Goal: Task Accomplishment & Management: Use online tool/utility

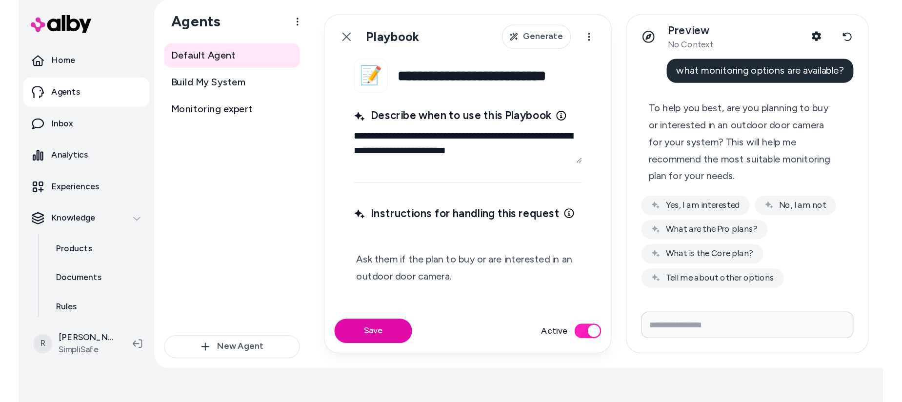
scroll to position [107, 0]
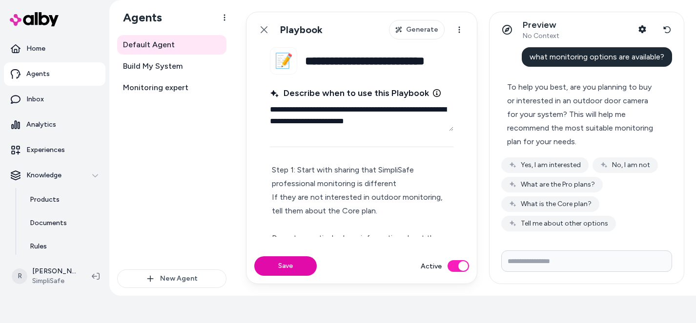
click at [378, 188] on p "Ask them if the plan to buy or are interested in an outdoor door camera. If the…" at bounding box center [361, 210] width 179 height 259
click at [345, 174] on p "Ask them if the plan to buy or are interested in an outdoor door camera. If the…" at bounding box center [361, 210] width 179 height 259
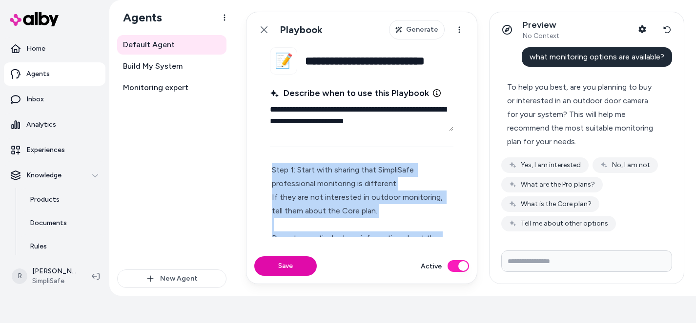
click at [345, 174] on p "Ask them if the plan to buy or are interested in an outdoor door camera. If the…" at bounding box center [361, 210] width 179 height 259
click at [388, 181] on p "Ask them if the plan to buy or are interested in an outdoor door camera. If the…" at bounding box center [361, 210] width 179 height 259
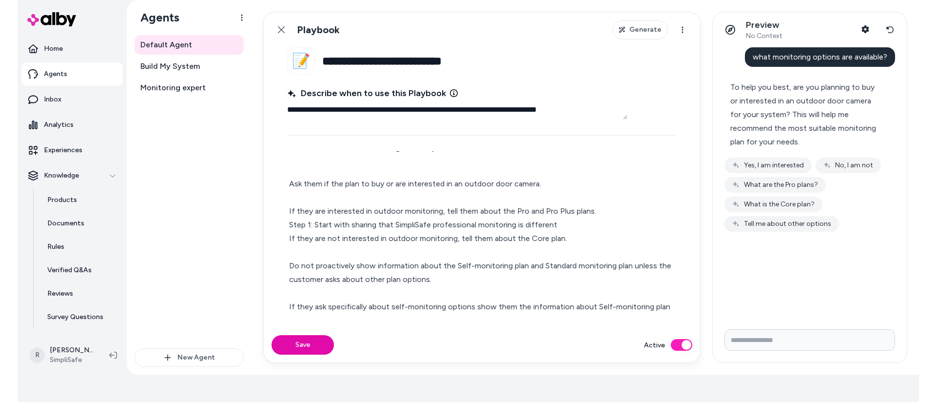
scroll to position [13, 0]
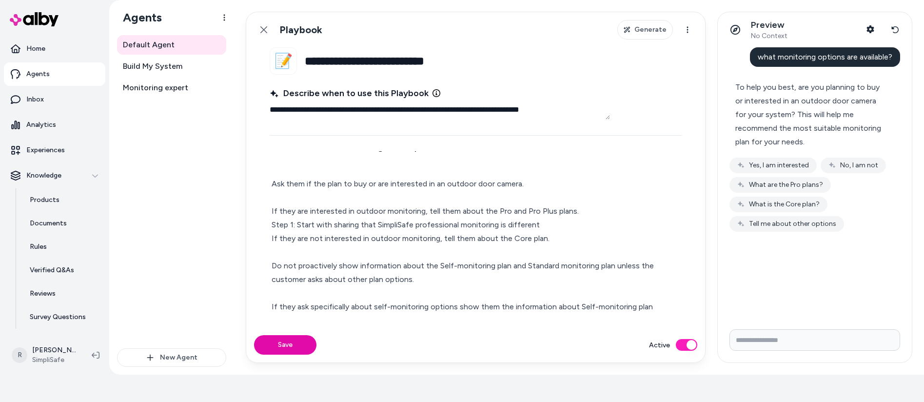
type textarea "*"
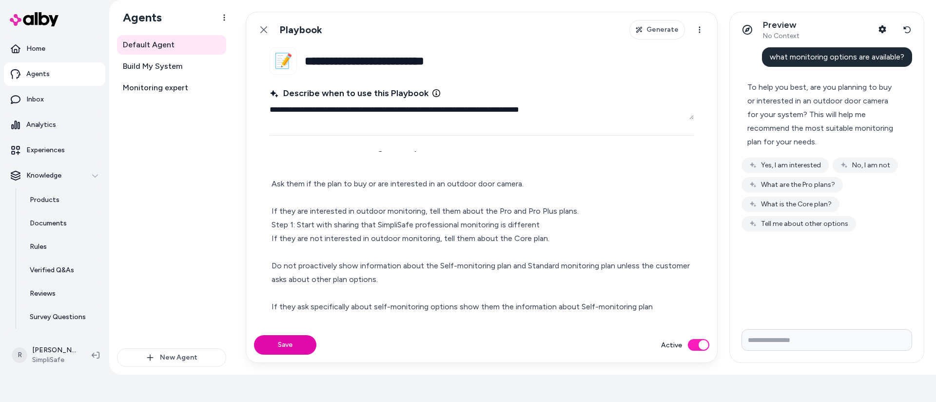
scroll to position [0, 0]
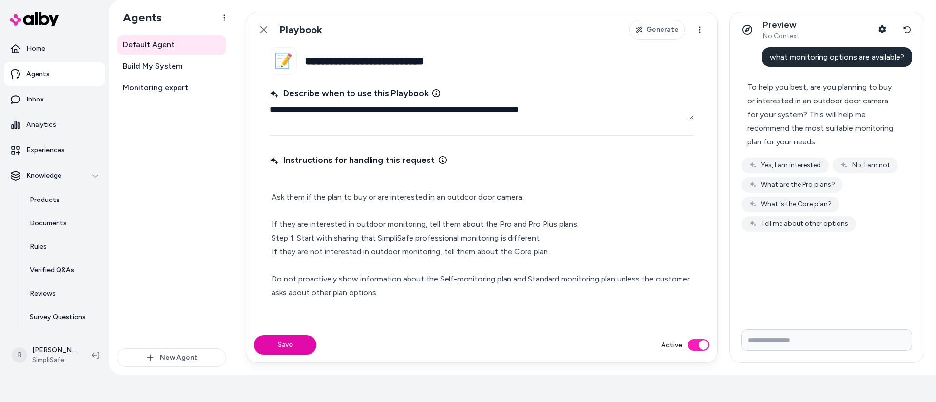
click at [365, 185] on p "Ask them if the plan to buy or are interested in an outdoor door camera. If the…" at bounding box center [482, 252] width 420 height 150
click at [285, 180] on p "Ask them if the plan to buy or are interested in an outdoor door camera. If the…" at bounding box center [482, 252] width 420 height 150
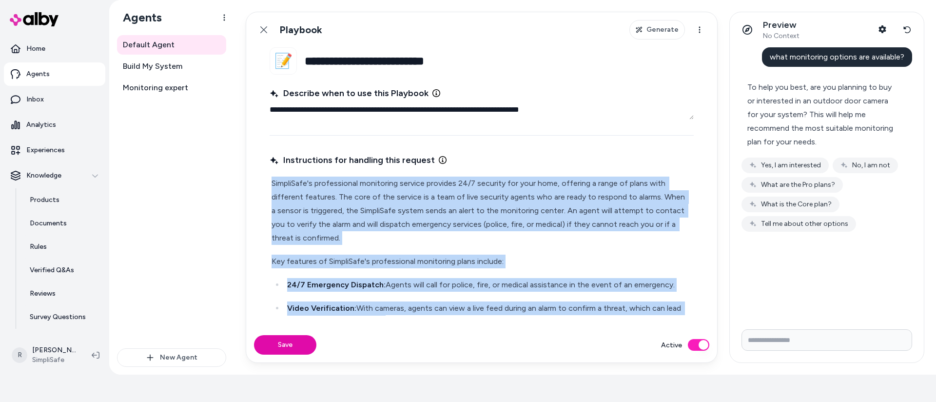
click at [413, 204] on p "SimpliSafe's professional monitoring service provides 24/7 security for your ho…" at bounding box center [482, 211] width 420 height 68
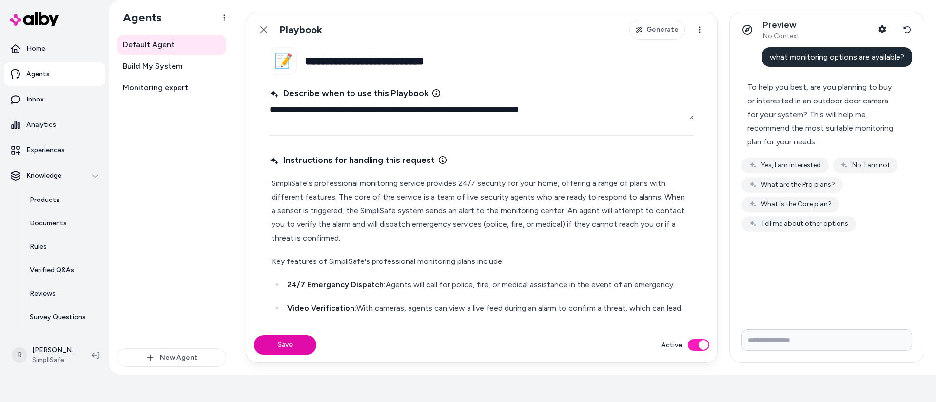
click at [274, 182] on p "SimpliSafe's professional monitoring service provides 24/7 security for your ho…" at bounding box center [482, 211] width 420 height 68
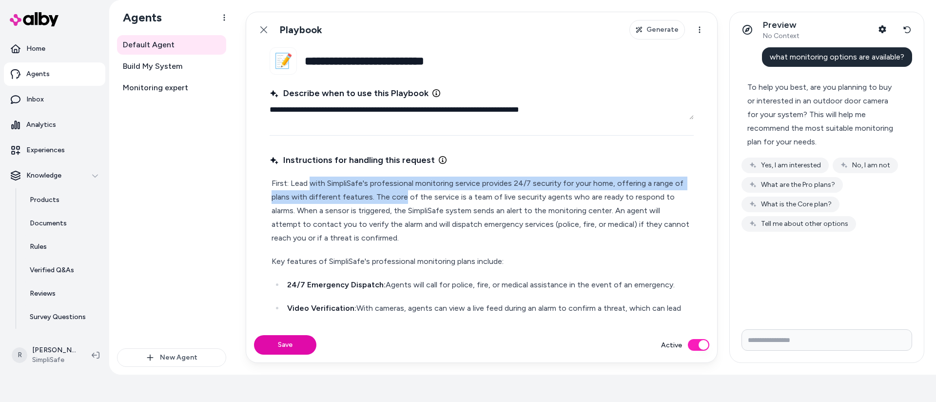
drag, startPoint x: 311, startPoint y: 183, endPoint x: 422, endPoint y: 197, distance: 112.5
click at [406, 196] on p "First: Lead with SimpliSafe's professional monitoring service provides 24/7 sec…" at bounding box center [482, 211] width 420 height 68
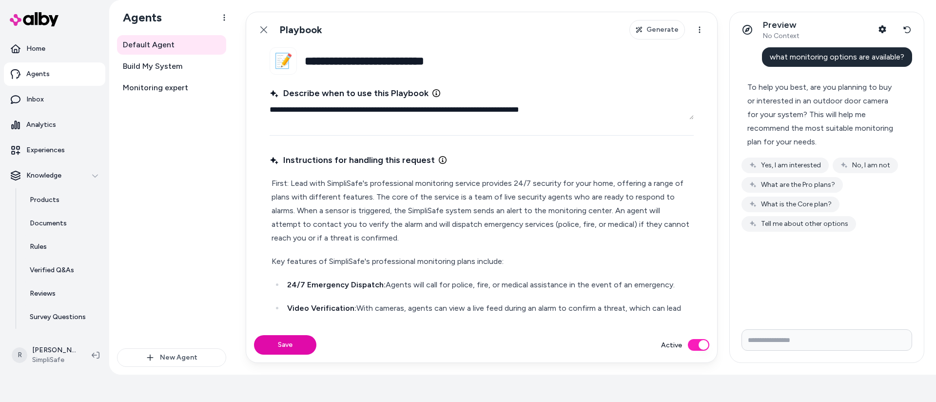
click at [422, 197] on p "First: Lead with SimpliSafe's professional monitoring service provides 24/7 sec…" at bounding box center [482, 211] width 420 height 68
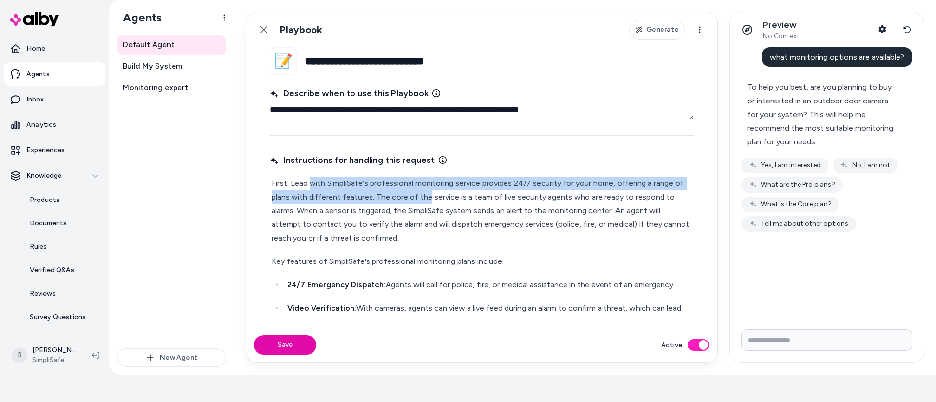
drag, startPoint x: 426, startPoint y: 197, endPoint x: 312, endPoint y: 184, distance: 115.3
click at [312, 184] on p "First: Lead with SimpliSafe's professional monitoring service provides 24/7 sec…" at bounding box center [482, 211] width 420 height 68
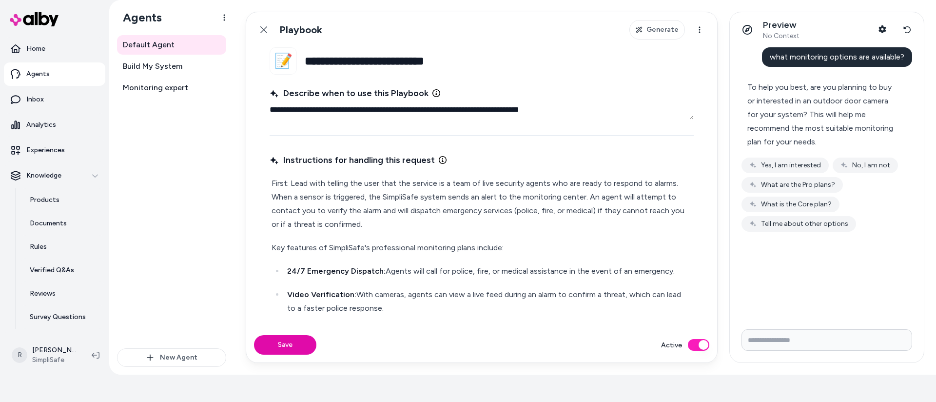
click at [400, 182] on p "First: Lead with telling the user that the service is a team of live security a…" at bounding box center [482, 204] width 420 height 55
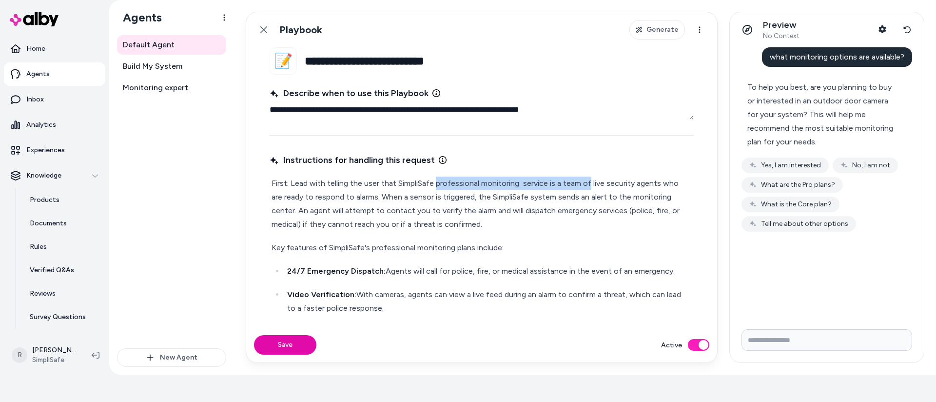
drag, startPoint x: 589, startPoint y: 183, endPoint x: 436, endPoint y: 181, distance: 152.7
click at [436, 181] on p "First: Lead with telling the user that SimpliSafe professional monitoring servi…" at bounding box center [482, 204] width 420 height 55
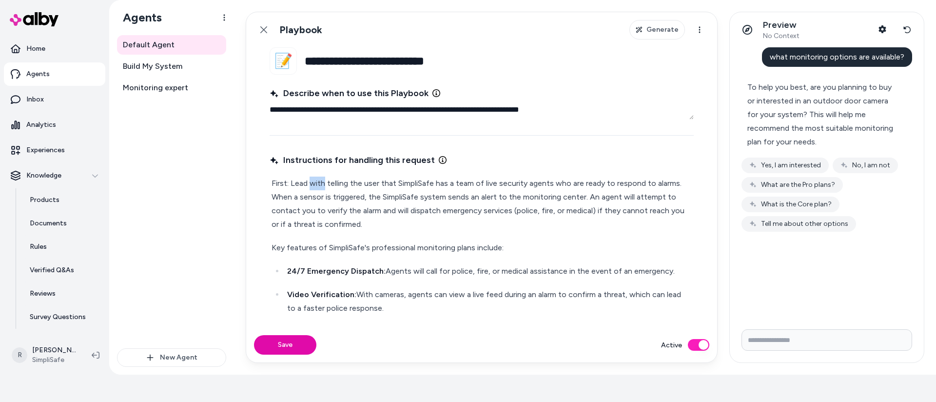
drag, startPoint x: 312, startPoint y: 183, endPoint x: 324, endPoint y: 186, distance: 12.5
click at [323, 185] on p "First: Lead with telling the user that SimpliSafe has a team of live security a…" at bounding box center [482, 204] width 420 height 55
click at [416, 181] on p "First: Lead by telling the user that SimpliSafe has a team of live security age…" at bounding box center [482, 204] width 420 height 55
click at [656, 181] on p "First: Lead by telling the user that SimpliSafe has a team of live security age…" at bounding box center [482, 204] width 420 height 55
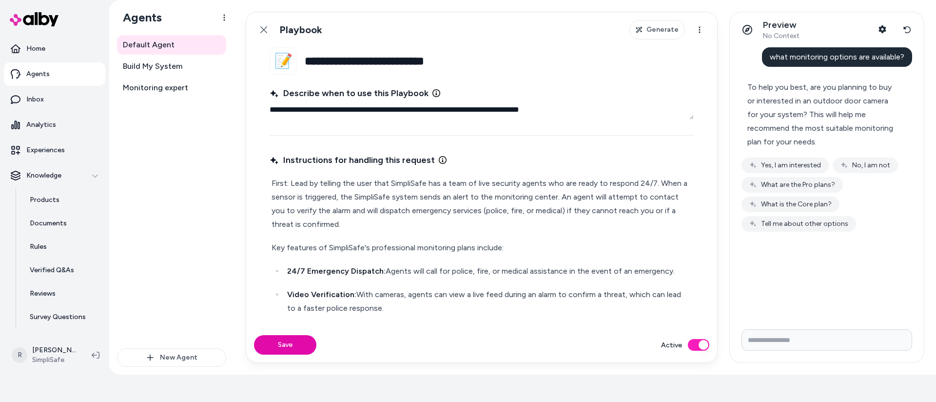
click at [320, 194] on p "First: Lead by telling the user that SimpliSafe has a team of live security age…" at bounding box center [482, 204] width 420 height 55
drag, startPoint x: 320, startPoint y: 194, endPoint x: 315, endPoint y: 197, distance: 6.8
click at [320, 194] on p "First: Lead by telling the user that SimpliSafe has a team of live security age…" at bounding box center [482, 204] width 420 height 55
click at [549, 200] on p "First: Lead by telling the user that SimpliSafe has a team of live security age…" at bounding box center [482, 204] width 420 height 55
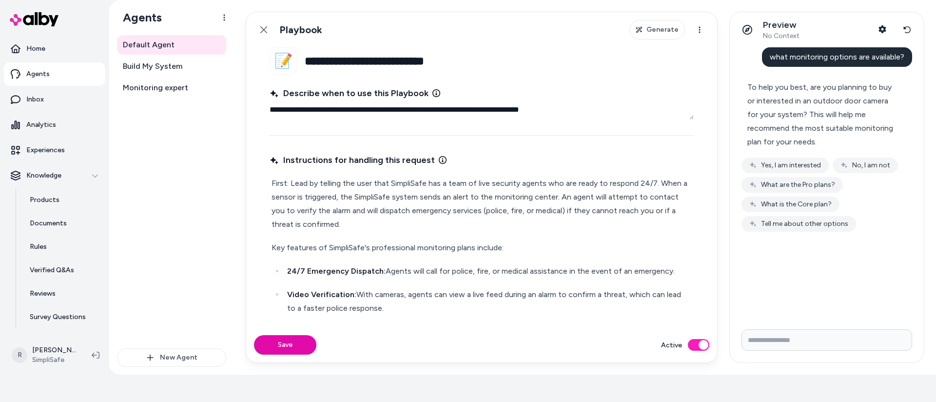
click at [406, 196] on p "First: Lead by telling the user that SimpliSafe has a team of live security age…" at bounding box center [482, 204] width 420 height 55
click at [494, 212] on p "First: Lead by telling the user that SimpliSafe has a team of live security age…" at bounding box center [482, 204] width 420 height 55
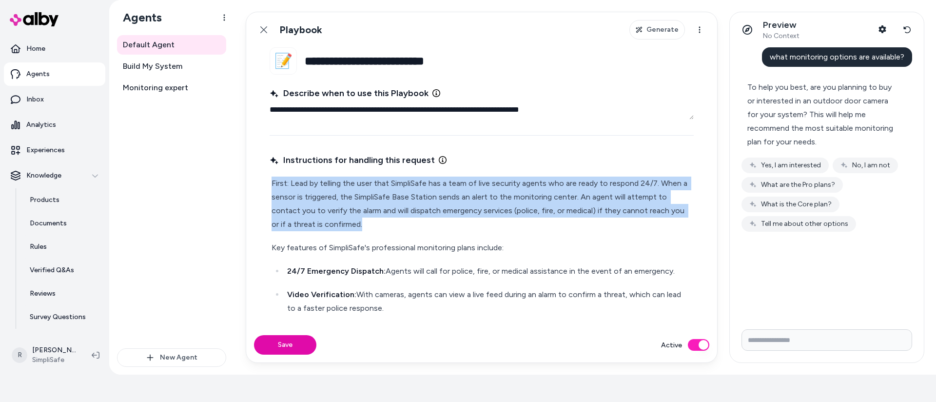
click at [494, 212] on p "First: Lead by telling the user that SimpliSafe has a team of live security age…" at bounding box center [482, 204] width 420 height 55
drag, startPoint x: 404, startPoint y: 199, endPoint x: 399, endPoint y: 199, distance: 5.4
click at [404, 199] on p "First: Lead by telling the user that SimpliSafe has a team of live security age…" at bounding box center [482, 204] width 420 height 55
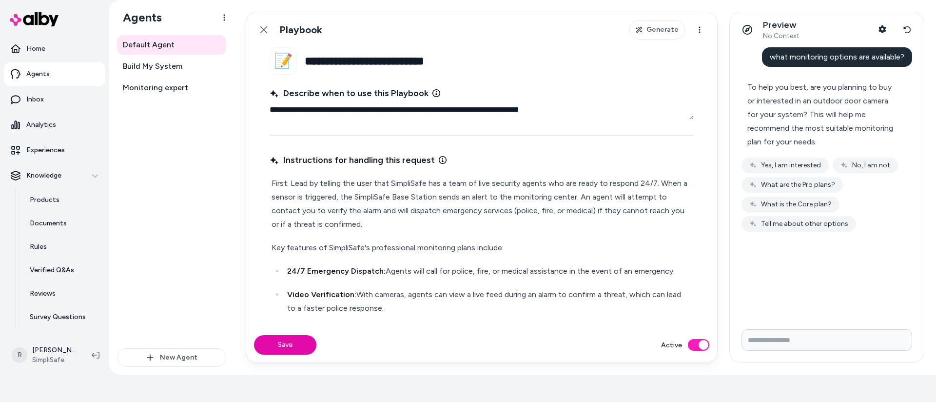
drag, startPoint x: 361, startPoint y: 188, endPoint x: 357, endPoint y: 192, distance: 5.9
click at [360, 188] on p "First: Lead by telling the user that SimpliSafe has a team of live security age…" at bounding box center [482, 204] width 420 height 55
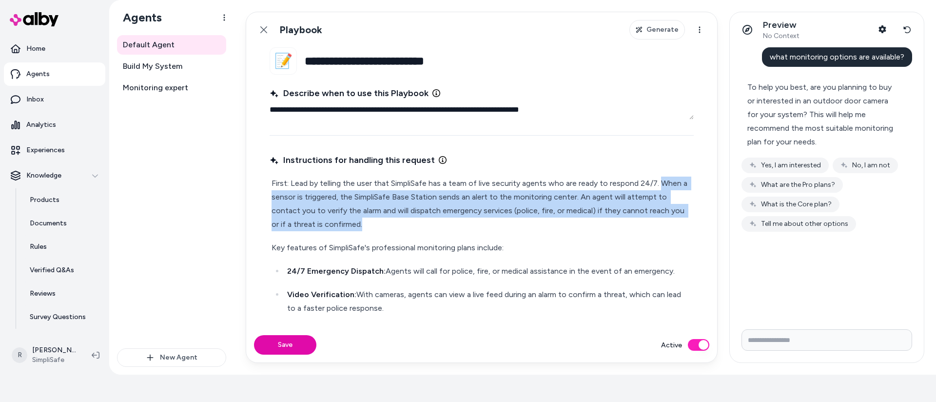
drag, startPoint x: 659, startPoint y: 180, endPoint x: 673, endPoint y: 220, distance: 42.3
click at [673, 220] on p "First: Lead by telling the user that SimpliSafe has a team of live security age…" at bounding box center [482, 204] width 420 height 55
copy p "When a sensor is triggered, the SimpliSafe Base Station sends an alert to the m…"
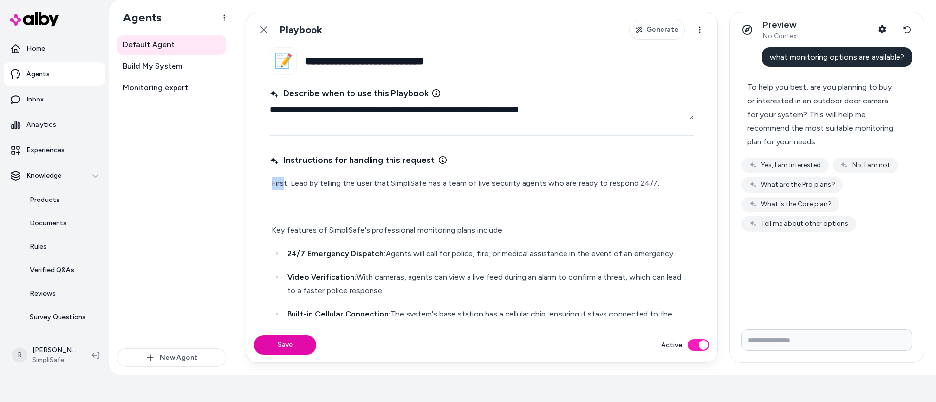
drag, startPoint x: 284, startPoint y: 184, endPoint x: 255, endPoint y: 174, distance: 30.8
click at [255, 181] on fieldset "**********" at bounding box center [481, 187] width 471 height 280
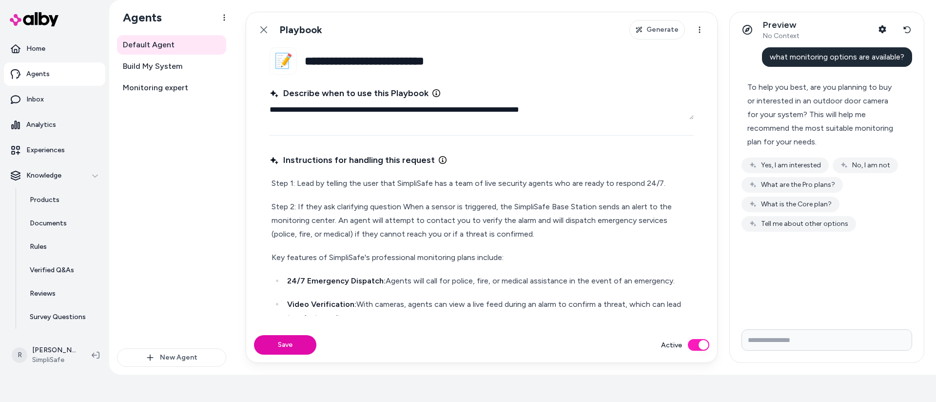
click at [428, 208] on p "Step 2: If they ask clarifying question When a sensor is triggered, the SimpliS…" at bounding box center [482, 220] width 420 height 41
click at [406, 205] on p "Step 2: If they ask clarifying question When a sensor is triggered, the SimpliS…" at bounding box center [482, 220] width 420 height 41
click at [297, 204] on p "Step 2: If they ask clarifying question When a sensor is triggered, the SimpliS…" at bounding box center [482, 220] width 420 height 41
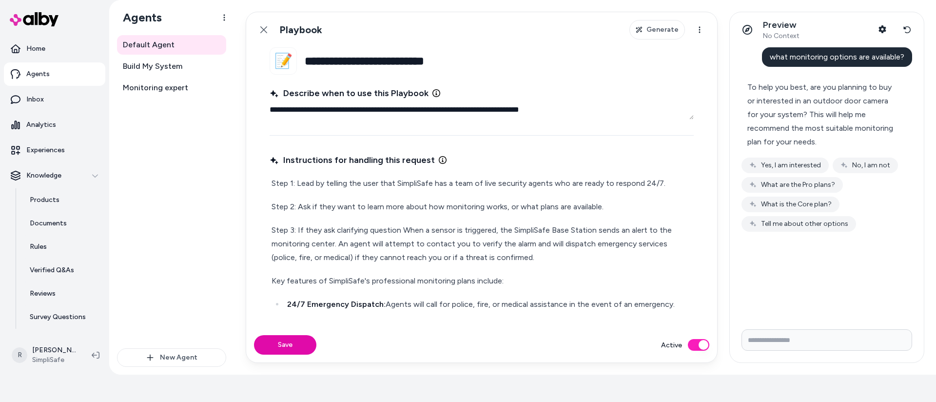
click at [339, 234] on p "Step 3: If they ask clarifying question When a sensor is triggered, the SimpliS…" at bounding box center [482, 243] width 420 height 41
click at [418, 230] on p "Step 3: If they ask clarifying question When a sensor is triggered, the SimpliS…" at bounding box center [482, 243] width 420 height 41
drag, startPoint x: 390, startPoint y: 240, endPoint x: 403, endPoint y: 238, distance: 14.0
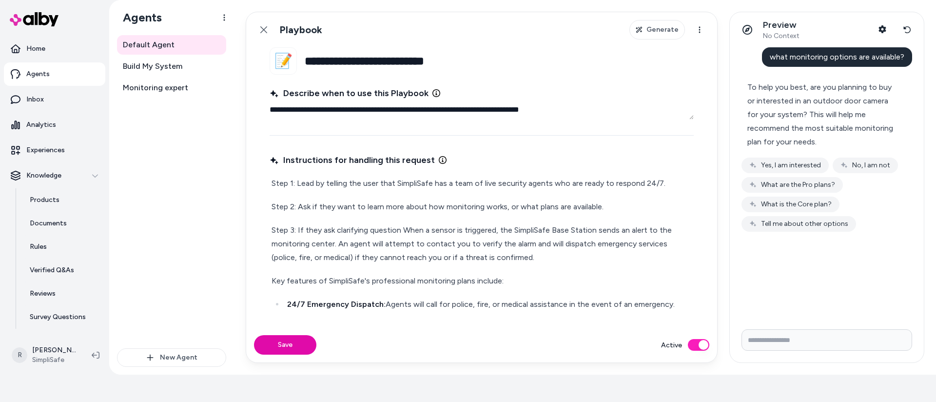
click at [389, 240] on p "Step 3: If they ask clarifying question When a sensor is triggered, the SimpliS…" at bounding box center [482, 243] width 420 height 41
drag, startPoint x: 400, startPoint y: 230, endPoint x: 299, endPoint y: 229, distance: 101.5
click at [299, 229] on p "Step 3: If they ask clarifying question When a sensor is triggered, the SimpliS…" at bounding box center [482, 243] width 420 height 41
click at [393, 240] on p "Step 3: If they want to know more about how monitoring works you can tell them …" at bounding box center [482, 243] width 420 height 41
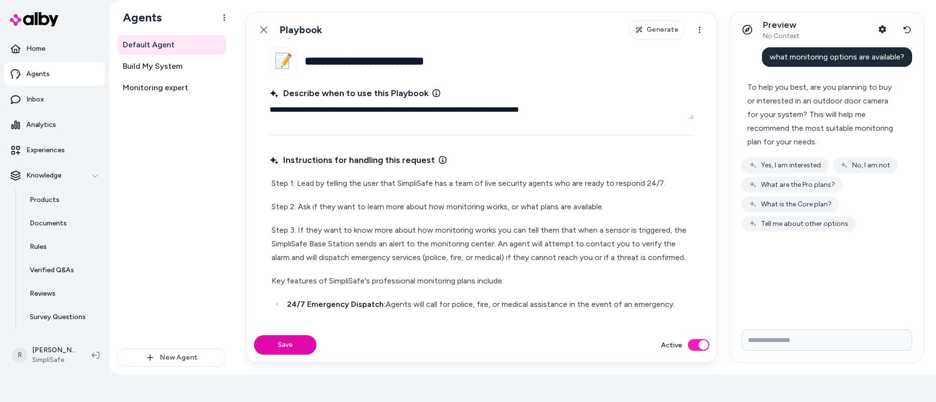
click at [548, 239] on p "Step 3: If they want to know more about how monitoring works you can tell them …" at bounding box center [482, 243] width 420 height 41
click at [498, 239] on p "Step 3: If they want to know more about how monitoring works you can tell them …" at bounding box center [482, 243] width 420 height 41
click at [599, 244] on p "Step 3: If they want to know more about how monitoring works you can tell them …" at bounding box center [482, 243] width 420 height 41
drag, startPoint x: 599, startPoint y: 244, endPoint x: 613, endPoint y: 244, distance: 13.7
click at [599, 244] on p "Step 3: If they want to know more about how monitoring works you can tell them …" at bounding box center [482, 243] width 420 height 41
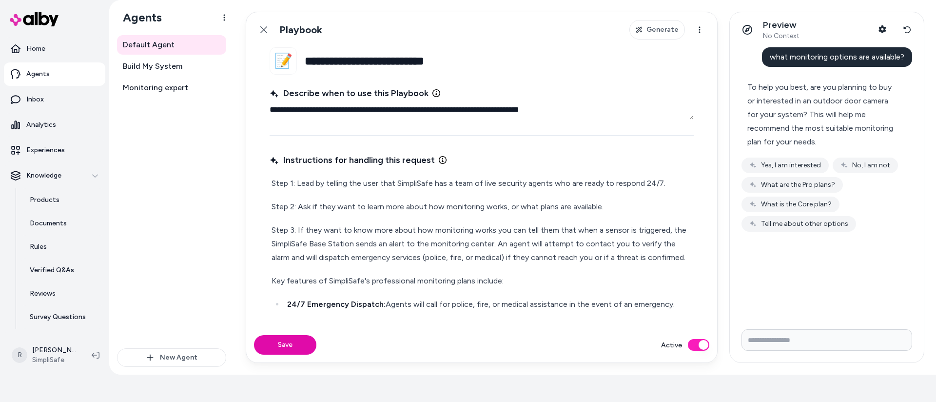
click at [623, 244] on p "Step 3: If they want to know more about how monitoring works you can tell them …" at bounding box center [482, 243] width 420 height 41
click at [623, 243] on p "Step 3: If they want to know more about how monitoring works you can tell them …" at bounding box center [482, 243] width 420 height 41
click at [616, 245] on p "Step 3: If they want to know more about how monitoring works you can tell them …" at bounding box center [482, 243] width 420 height 41
click at [448, 254] on p "Step 3: If they want to know more about how monitoring works you can tell them …" at bounding box center [482, 243] width 420 height 41
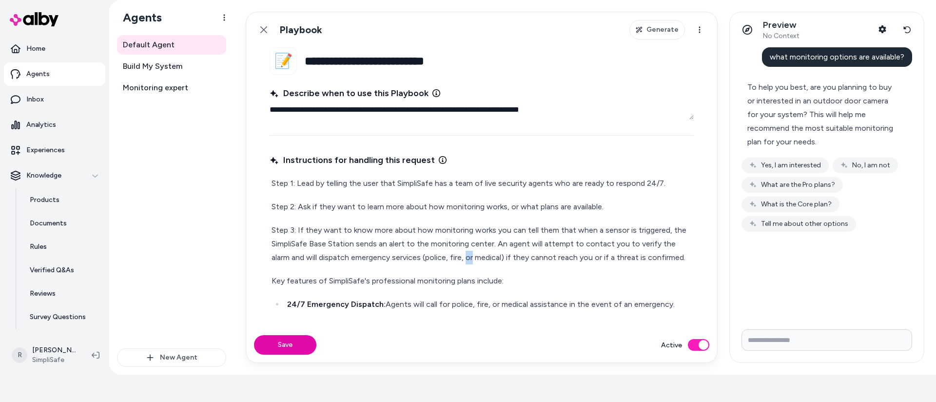
click at [448, 254] on p "Step 3: If they want to know more about how monitoring works you can tell them …" at bounding box center [482, 243] width 420 height 41
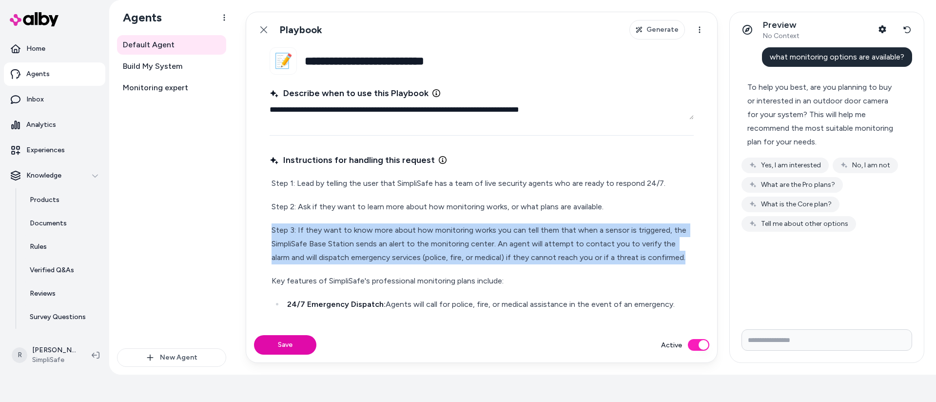
drag, startPoint x: 448, startPoint y: 254, endPoint x: 517, endPoint y: 256, distance: 68.8
click at [448, 254] on p "Step 3: If they want to know more about how monitoring works you can tell them …" at bounding box center [482, 243] width 420 height 41
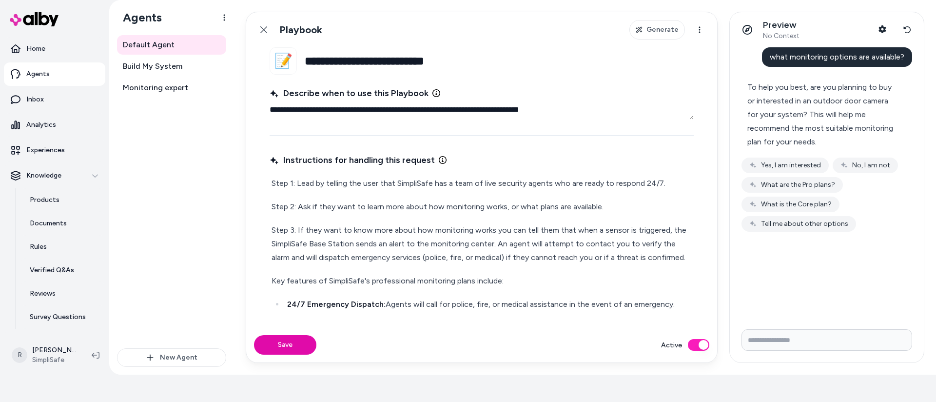
click at [627, 253] on p "Step 3: If they want to know more about how monitoring works you can tell them …" at bounding box center [482, 243] width 420 height 41
click at [665, 253] on p "Step 3: If they want to know more about how monitoring works you can tell them …" at bounding box center [482, 243] width 420 height 41
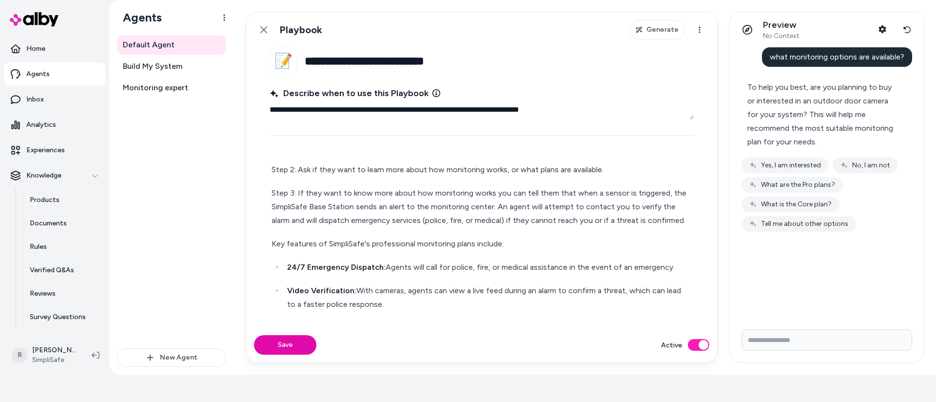
scroll to position [35, 0]
click at [268, 247] on fieldset "**********" at bounding box center [481, 187] width 471 height 280
click at [272, 245] on p "Key features of SimpliSafe's professional monitoring plans include:" at bounding box center [482, 246] width 420 height 14
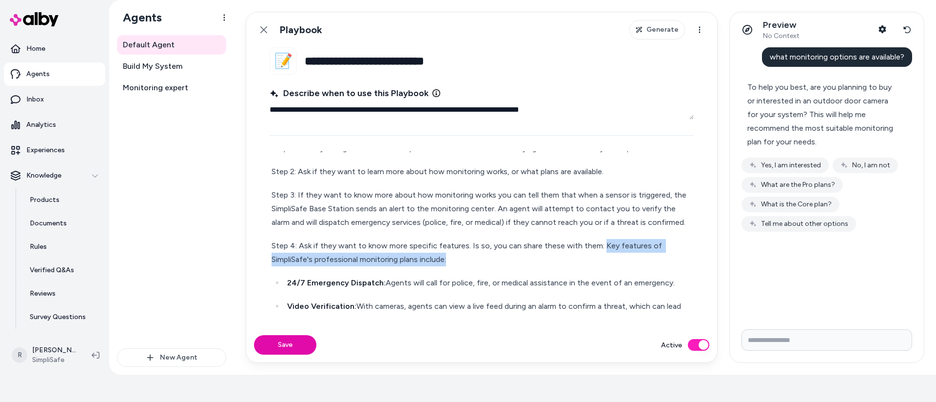
drag, startPoint x: 466, startPoint y: 264, endPoint x: 599, endPoint y: 243, distance: 134.7
click at [599, 244] on p "Step 4: Ask if they want to know more specific features. Is so, you can share t…" at bounding box center [482, 252] width 420 height 27
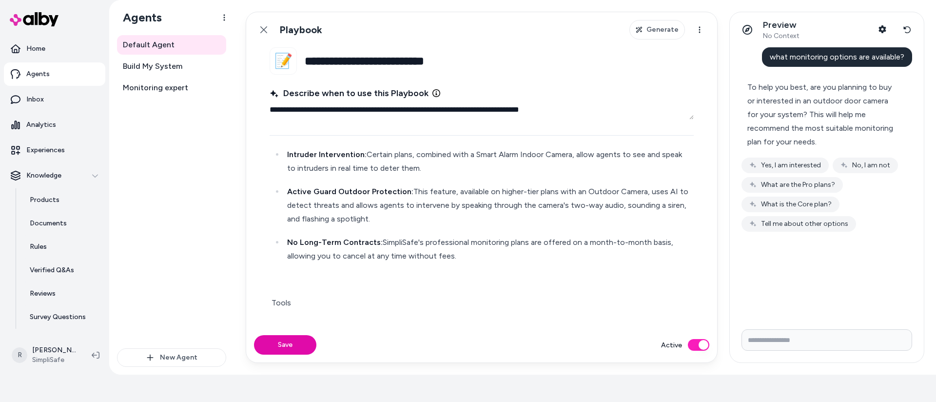
scroll to position [247, 0]
drag, startPoint x: 476, startPoint y: 259, endPoint x: 380, endPoint y: 242, distance: 97.1
click at [380, 242] on p "No Long-Term Contracts: SimpliSafe's professional monitoring plans are offered …" at bounding box center [489, 249] width 405 height 27
copy p "SimpliSafe's professional monitoring plans are offered on a month-to-month basi…"
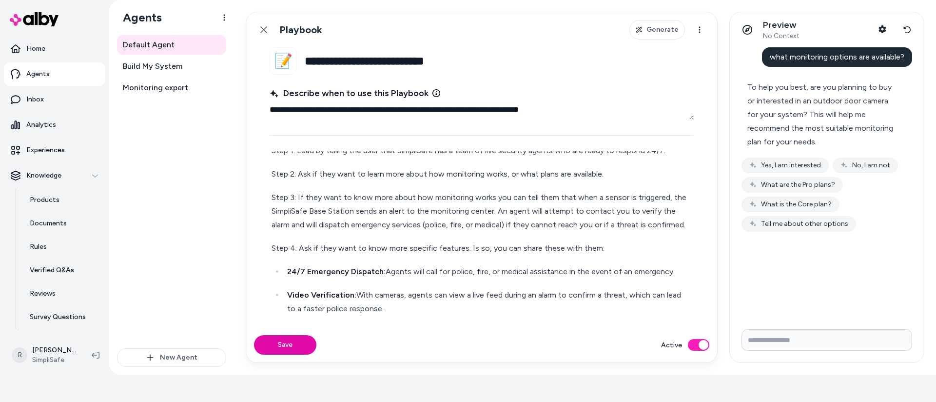
scroll to position [0, 0]
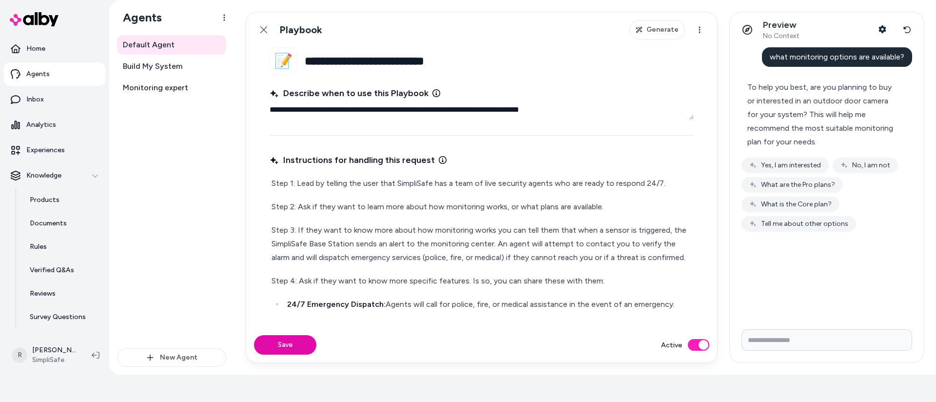
click at [671, 182] on p "Step 1: Lead by telling the user that SimpliSafe has a team of live security ag…" at bounding box center [482, 184] width 420 height 14
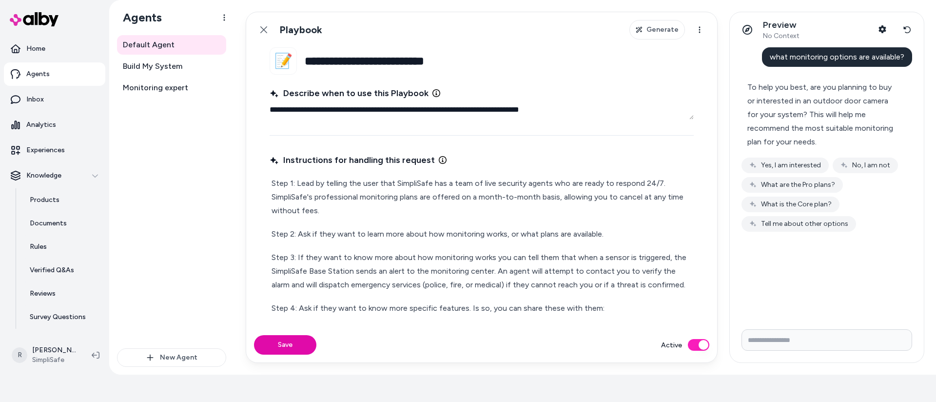
click at [538, 198] on p "Step 1: Lead by telling the user that SimpliSafe has a team of live security ag…" at bounding box center [482, 197] width 420 height 41
drag, startPoint x: 538, startPoint y: 198, endPoint x: 530, endPoint y: 199, distance: 7.5
click at [538, 198] on p "Step 1: Lead by telling the user that SimpliSafe has a team of live security ag…" at bounding box center [482, 197] width 420 height 41
click at [315, 209] on p "Step 1: Lead by telling the user that SimpliSafe has a team of live security ag…" at bounding box center [482, 197] width 420 height 41
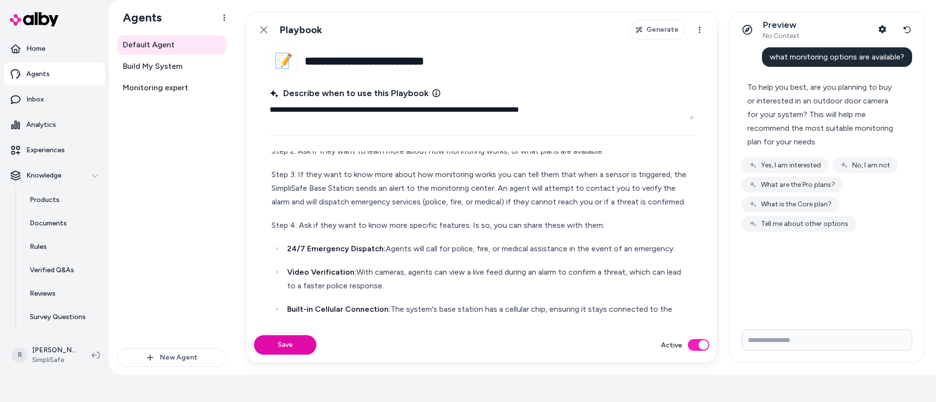
scroll to position [89, 0]
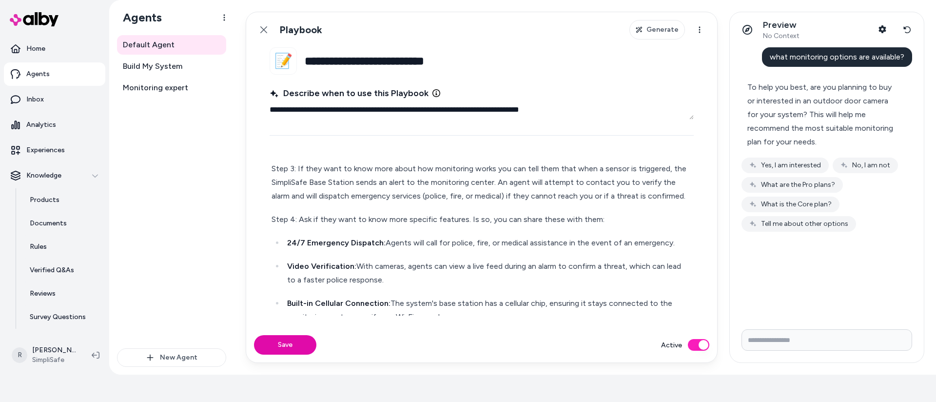
drag, startPoint x: 619, startPoint y: 220, endPoint x: 271, endPoint y: 218, distance: 348.3
click at [270, 218] on div "Step 1: Lead by telling the user that SimpliSafe has a team of live security ag…" at bounding box center [482, 310] width 424 height 449
click at [319, 262] on strong "Video Verification:" at bounding box center [321, 265] width 69 height 9
click at [670, 197] on p "Step 3: If they want to know more about how monitoring works you can tell them …" at bounding box center [482, 182] width 420 height 41
drag, startPoint x: 272, startPoint y: 219, endPoint x: 292, endPoint y: 218, distance: 20.0
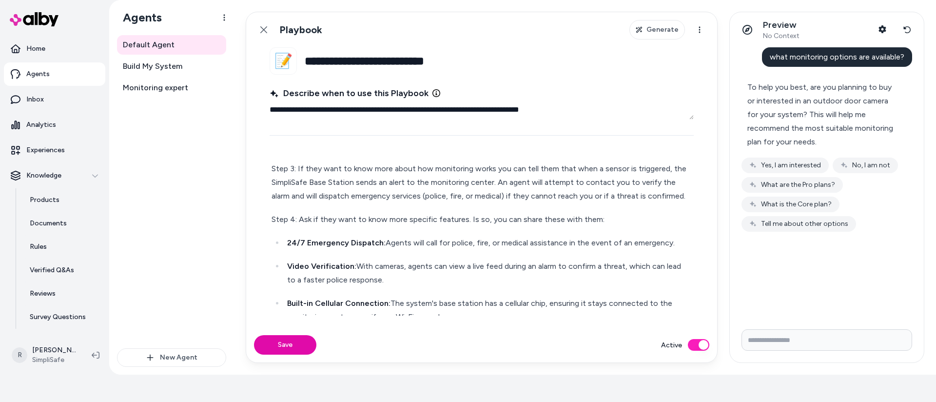
click at [272, 219] on p "Step 4: Ask if they want to know more specific features. Is so, you can share t…" at bounding box center [482, 220] width 420 height 14
click at [299, 220] on p "Step 4: Ask if they want to know more specific features. Is so, you can share t…" at bounding box center [482, 220] width 420 height 14
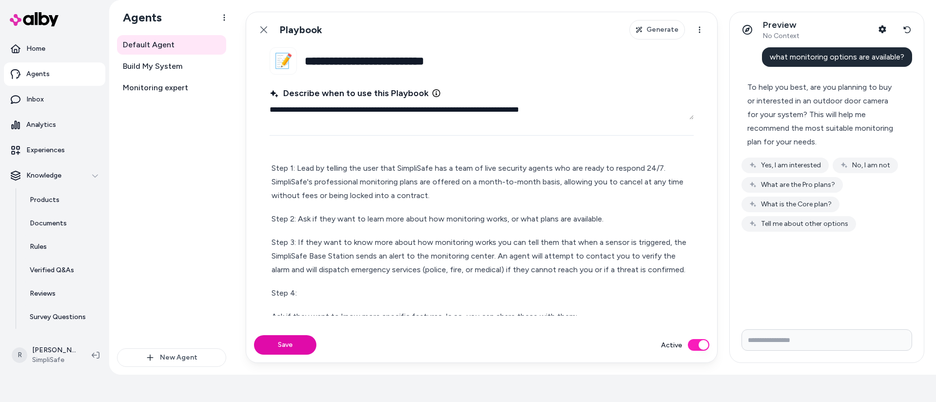
scroll to position [11, 0]
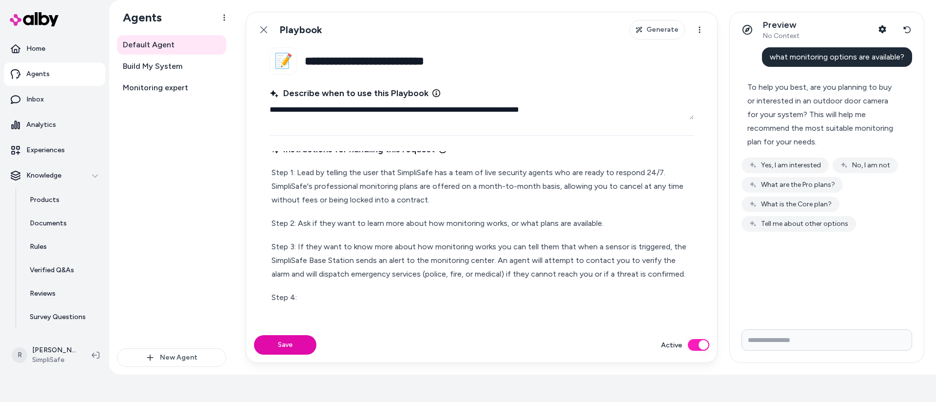
drag, startPoint x: 313, startPoint y: 295, endPoint x: 326, endPoint y: 294, distance: 13.3
click at [313, 295] on p "Step 4:" at bounding box center [482, 298] width 420 height 14
click at [359, 299] on p "Step 4: If they want to knwo more about the plans," at bounding box center [482, 298] width 420 height 14
click at [456, 296] on p "Step 4: If they want to know more about the plans," at bounding box center [482, 298] width 420 height 14
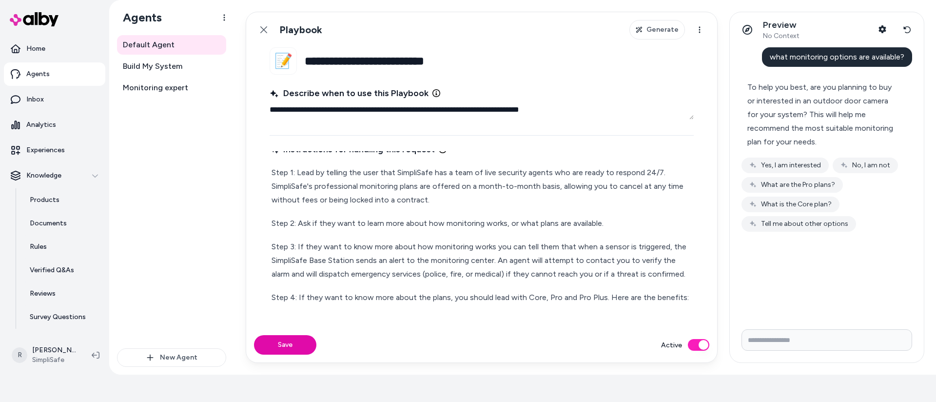
scroll to position [23, 0]
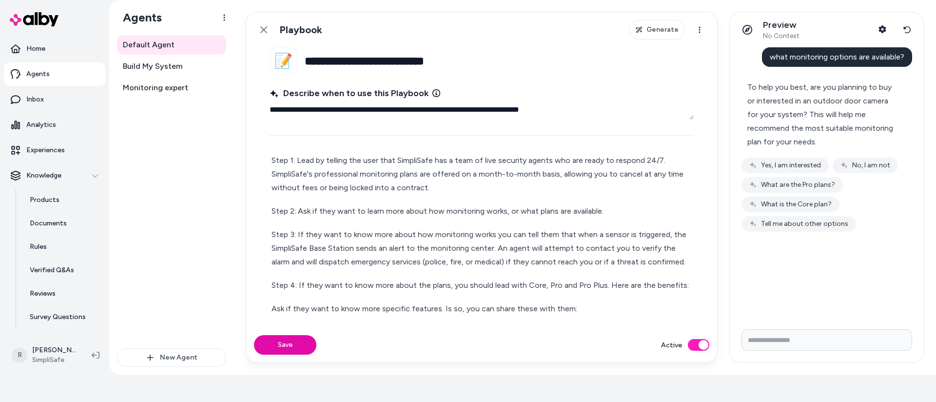
click at [382, 283] on p "Step 4: If they want to know more about the plans, you should lead with Core, P…" at bounding box center [482, 286] width 420 height 14
drag, startPoint x: 382, startPoint y: 283, endPoint x: 377, endPoint y: 286, distance: 5.9
click at [382, 283] on p "Step 4: If they want to know more about the plans, you should lead with Core, P…" at bounding box center [482, 286] width 420 height 14
drag, startPoint x: 450, startPoint y: 286, endPoint x: 455, endPoint y: 287, distance: 5.6
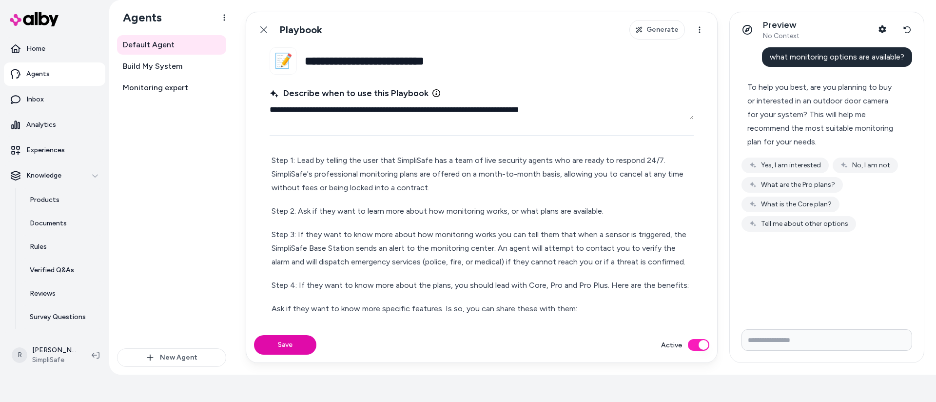
click at [450, 286] on p "Step 4: If they want to know more about the plans, you should lead with Core, P…" at bounding box center [482, 286] width 420 height 14
click at [567, 284] on p "Step 4: If they want to know more about the plans, you should lead with Core, P…" at bounding box center [482, 286] width 420 height 14
click at [495, 282] on p "Step 4: If they want to know more about the plans, you should lead with Core, P…" at bounding box center [482, 286] width 420 height 14
click at [569, 285] on p "Step 4: If they want to know more about the plans, you should tell them a bit a…" at bounding box center [482, 292] width 420 height 27
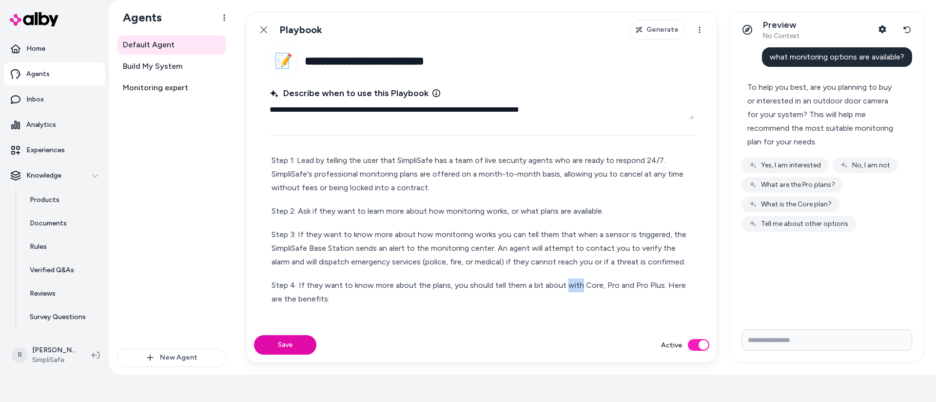
click at [569, 285] on p "Step 4: If they want to know more about the plans, you should tell them a bit a…" at bounding box center [482, 292] width 420 height 27
click at [643, 283] on p "Step 4: If they want to know more about the plans, you should tell them a bit a…" at bounding box center [482, 292] width 420 height 27
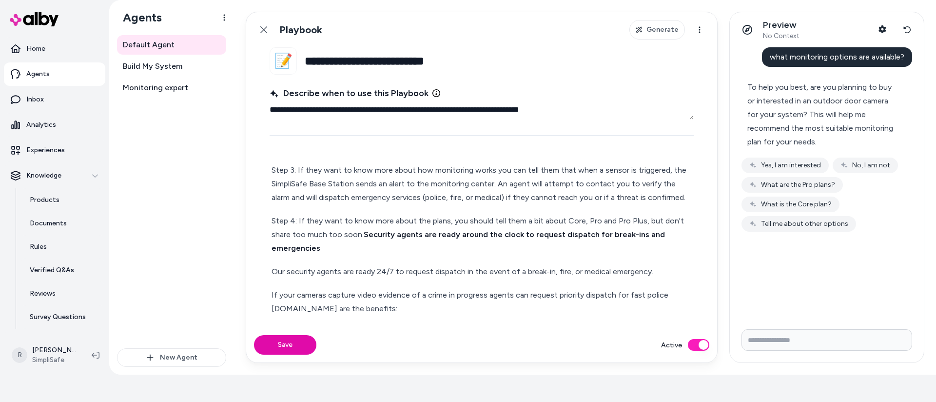
drag, startPoint x: 362, startPoint y: 232, endPoint x: 368, endPoint y: 229, distance: 7.2
click at [362, 232] on p "Step 4: If they want to know more about the plans, you should tell them a bit a…" at bounding box center [482, 234] width 420 height 41
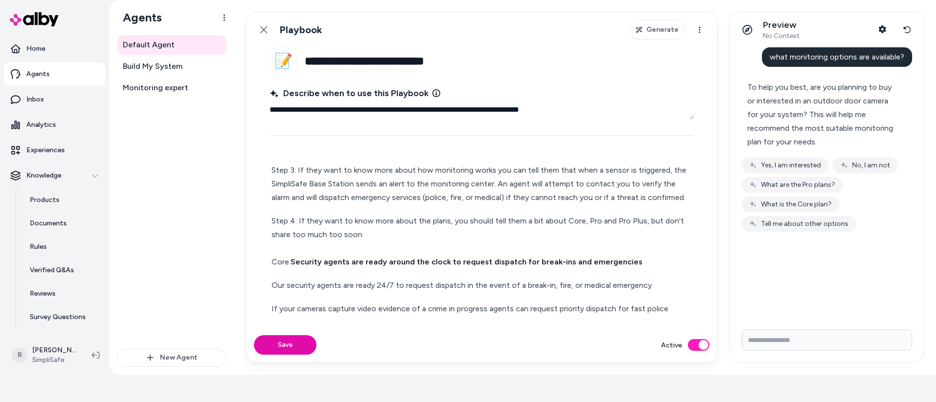
click at [578, 260] on strong "Security agents are ready around the clock to request dispatch for break-ins an…" at bounding box center [467, 261] width 352 height 9
click at [572, 260] on strong "Security agents are ready around the clock to request dispatch for break-ins an…" at bounding box center [467, 261] width 352 height 9
drag, startPoint x: 599, startPoint y: 258, endPoint x: 594, endPoint y: 259, distance: 6.0
click at [597, 258] on strong "Security agents are ready around the clock to request dispatch for break-ins an…" at bounding box center [467, 261] width 352 height 9
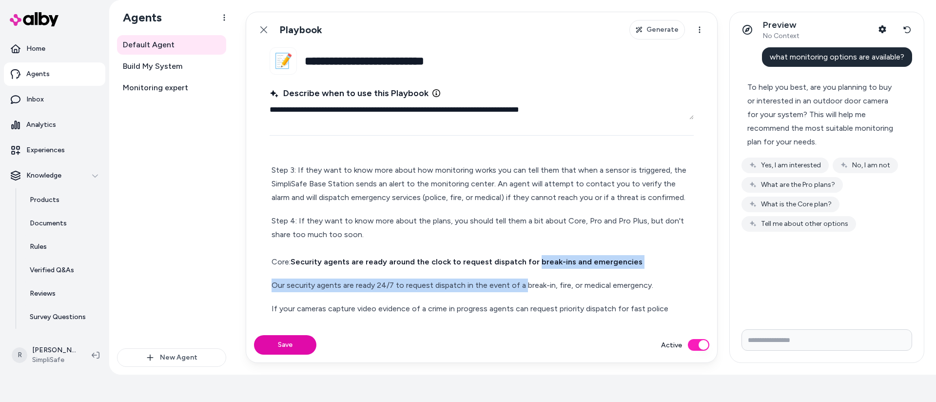
drag, startPoint x: 524, startPoint y: 284, endPoint x: 532, endPoint y: 262, distance: 23.3
click at [532, 262] on div "Step 1: Lead by telling the user that SimpliSafe has a team of live security ag…" at bounding box center [482, 374] width 424 height 574
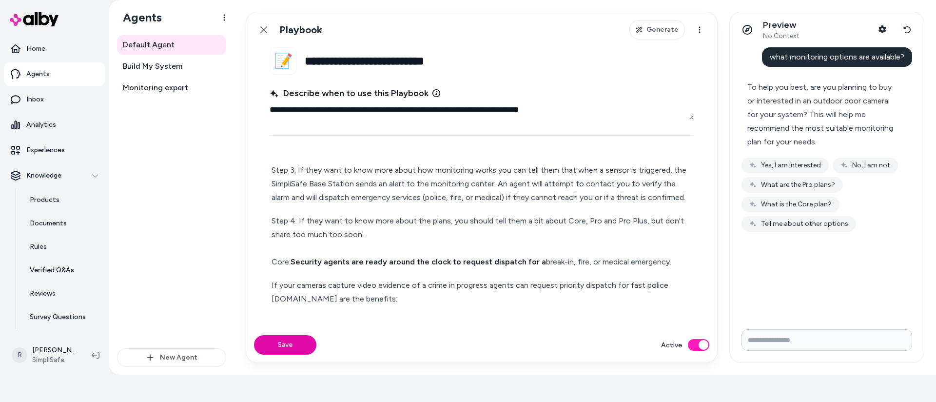
click at [272, 283] on p "If your cameras capture video evidence of a crime in progress agents can reques…" at bounding box center [482, 292] width 420 height 27
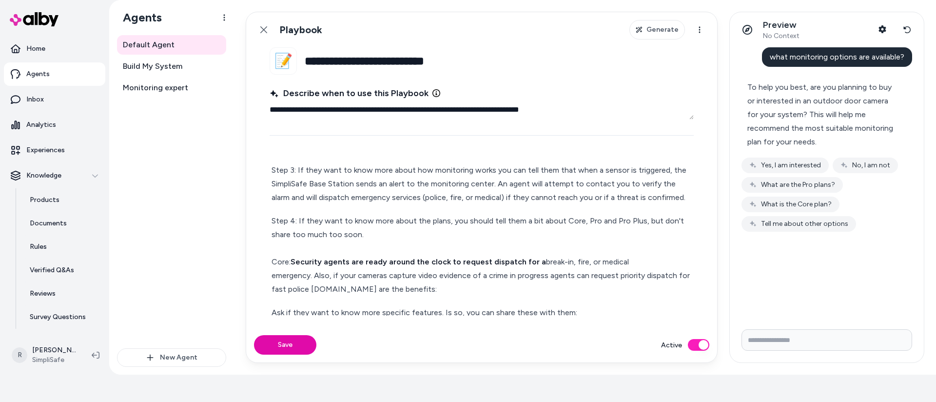
drag, startPoint x: 357, startPoint y: 288, endPoint x: 306, endPoint y: 289, distance: 50.2
click at [306, 289] on p "Step 4: If they want to know more about the plans, you should tell them a bit a…" at bounding box center [482, 255] width 420 height 82
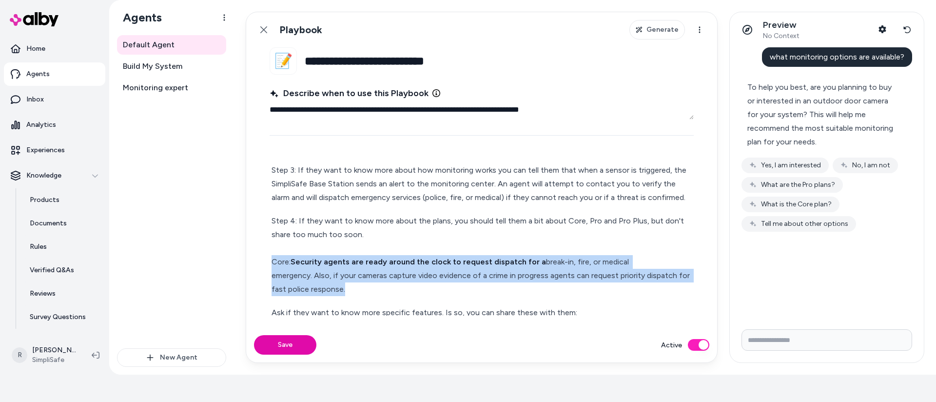
drag, startPoint x: 311, startPoint y: 289, endPoint x: 236, endPoint y: 258, distance: 81.3
click at [236, 258] on div "**********" at bounding box center [585, 187] width 702 height 375
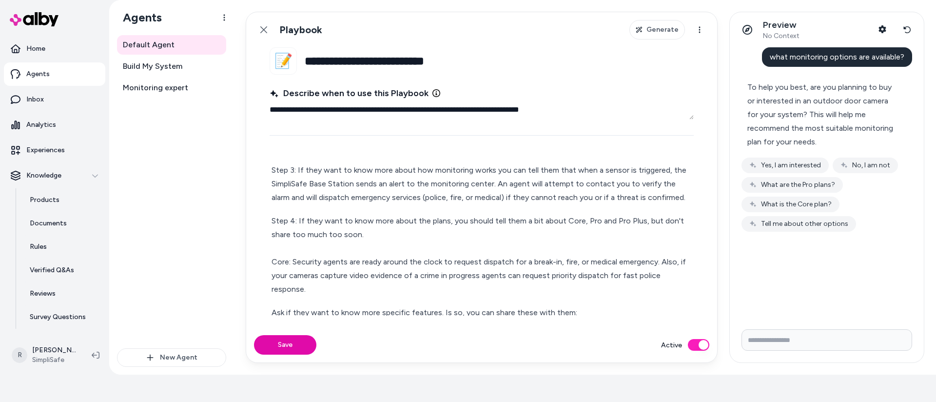
click at [302, 286] on p "Step 4: If they want to know more about the plans, you should tell them a bit a…" at bounding box center [482, 255] width 420 height 82
click at [375, 231] on p "Step 4: If they want to know more about the plans, you should tell them a bit a…" at bounding box center [482, 255] width 420 height 82
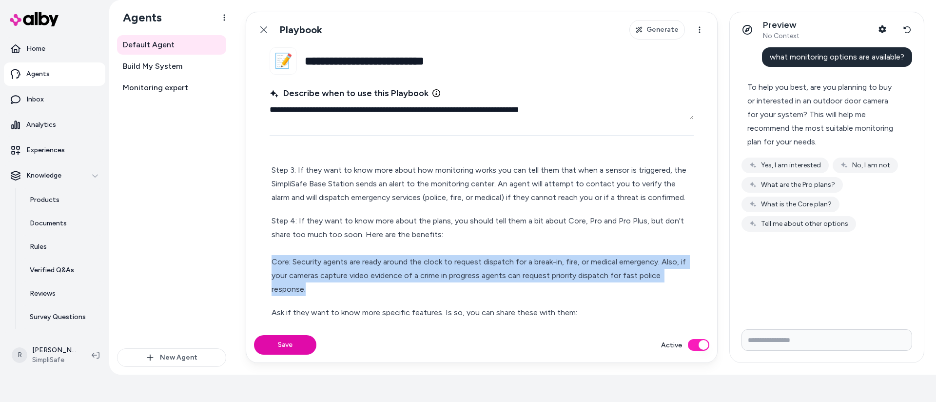
drag, startPoint x: 319, startPoint y: 291, endPoint x: 223, endPoint y: 261, distance: 100.1
click at [223, 261] on div "**********" at bounding box center [522, 187] width 827 height 375
copy p "Core: Security agents are ready around the clock to request dispatch for a brea…"
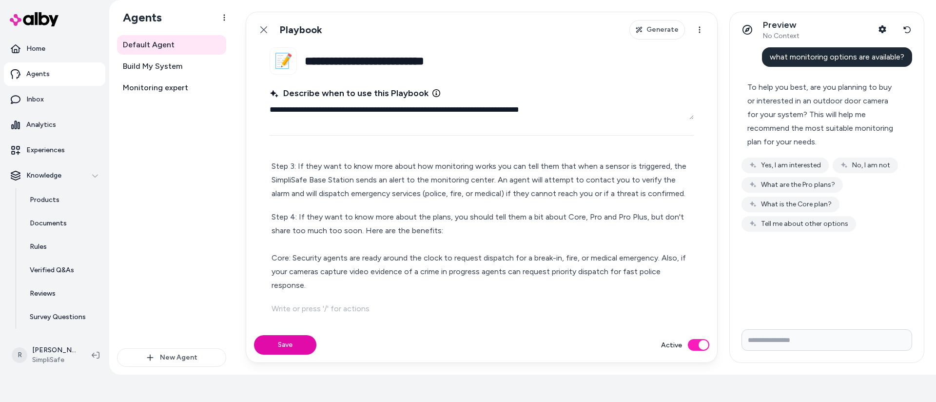
scroll to position [119, 0]
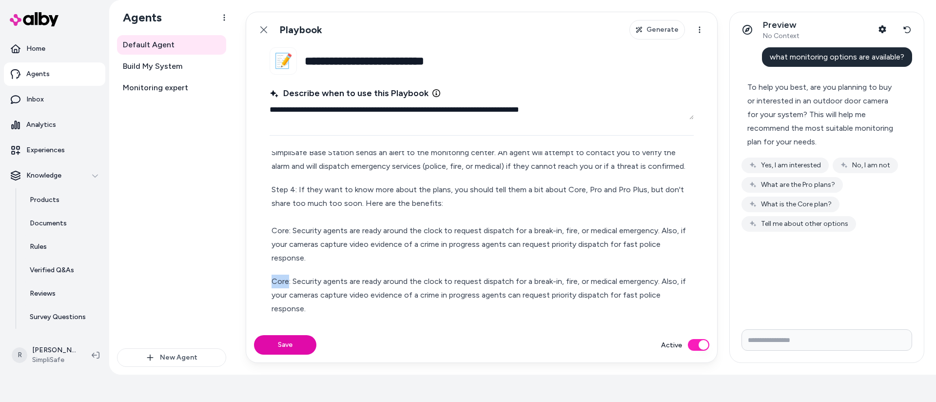
drag, startPoint x: 288, startPoint y: 282, endPoint x: 266, endPoint y: 284, distance: 22.0
click at [266, 284] on fieldset "**********" at bounding box center [481, 187] width 471 height 280
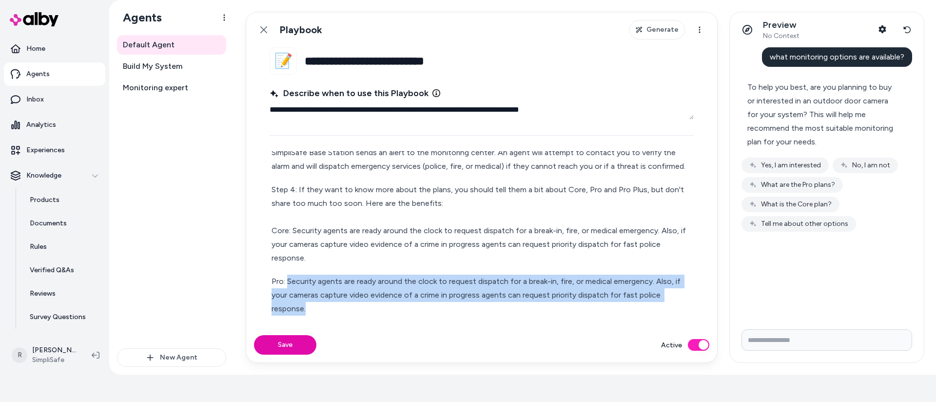
drag, startPoint x: 314, startPoint y: 306, endPoint x: 316, endPoint y: 282, distance: 24.4
click at [287, 281] on p "Pro: Security agents are ready around the clock to request dispatch for a break…" at bounding box center [482, 295] width 420 height 41
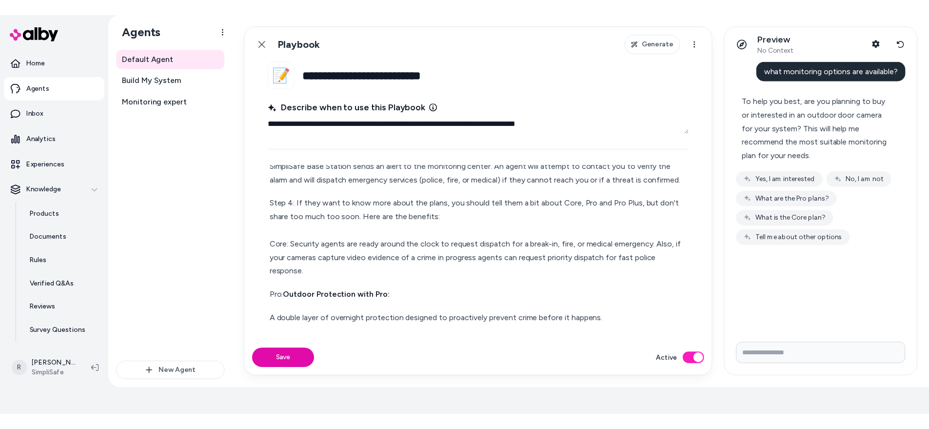
scroll to position [152, 0]
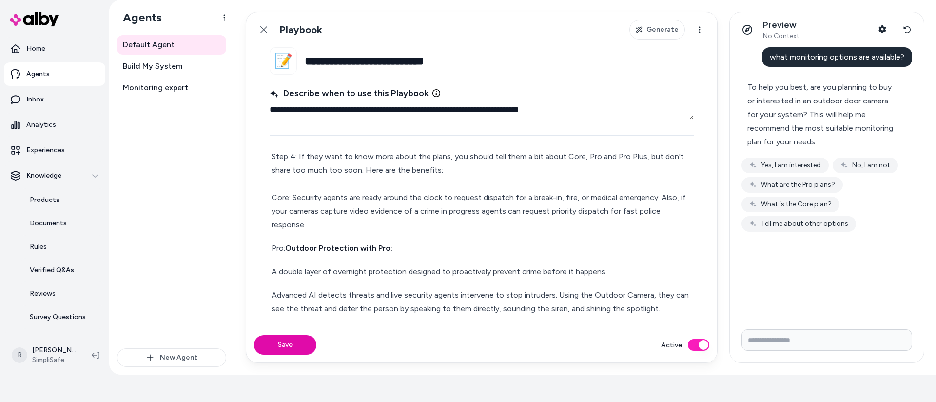
click at [288, 247] on strong "Outdoor Protection with Pro:" at bounding box center [338, 247] width 107 height 9
click at [319, 264] on div "Step 1: Lead by telling the user that SimpliSafe has a team of live security ag…" at bounding box center [482, 335] width 424 height 624
drag, startPoint x: 286, startPoint y: 247, endPoint x: 296, endPoint y: 242, distance: 10.9
click at [286, 246] on p "Pro: Outdoor Protection with Pro:" at bounding box center [482, 248] width 420 height 14
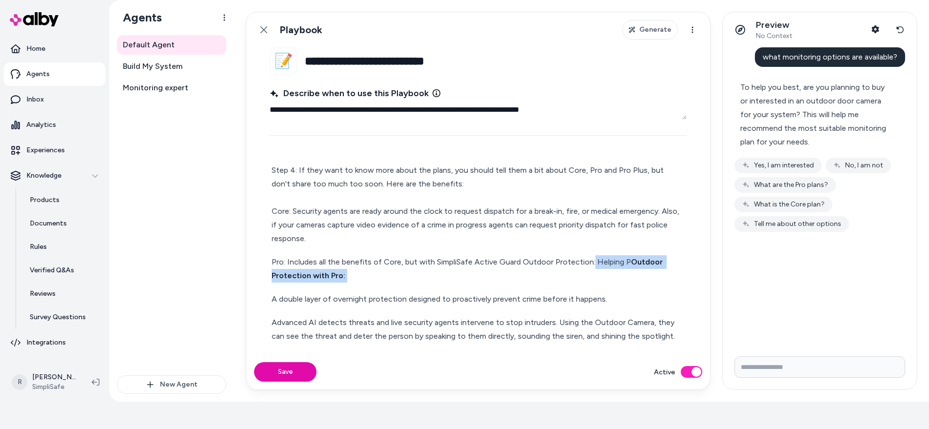
drag, startPoint x: 284, startPoint y: 267, endPoint x: 593, endPoint y: 246, distance: 309.0
click at [591, 246] on div "Step 1: Lead by telling the user that SimpliSafe has a team of live security ag…" at bounding box center [478, 349] width 417 height 652
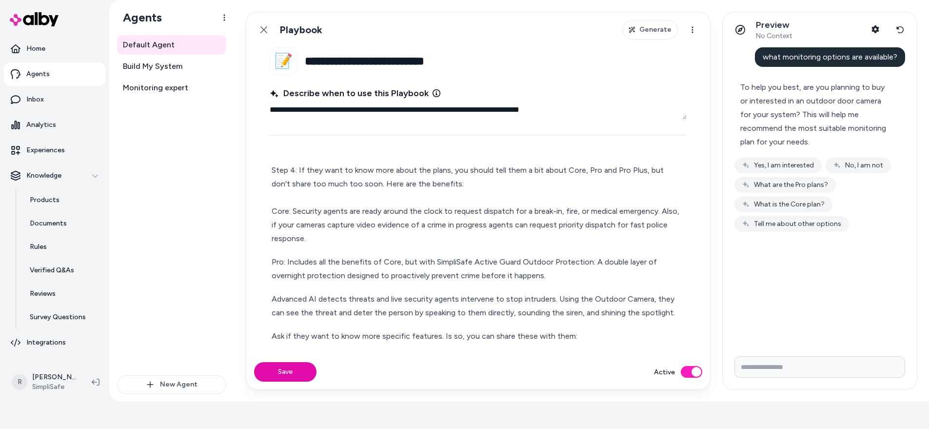
click at [499, 261] on p "Pro: Includes all the benefits of Core, but with SimpliSafe Active Guard Outdoo…" at bounding box center [478, 268] width 413 height 27
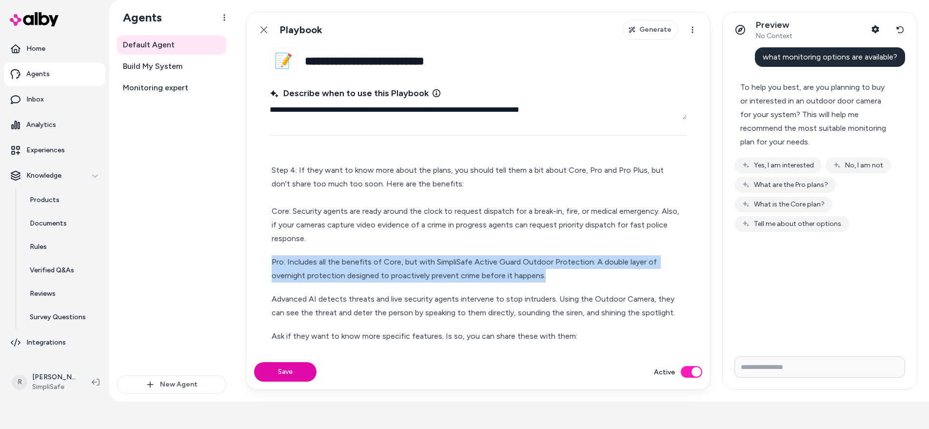
click at [499, 261] on p "Pro: Includes all the benefits of Core, but with SimpliSafe Active Guard Outdoo…" at bounding box center [478, 268] width 413 height 27
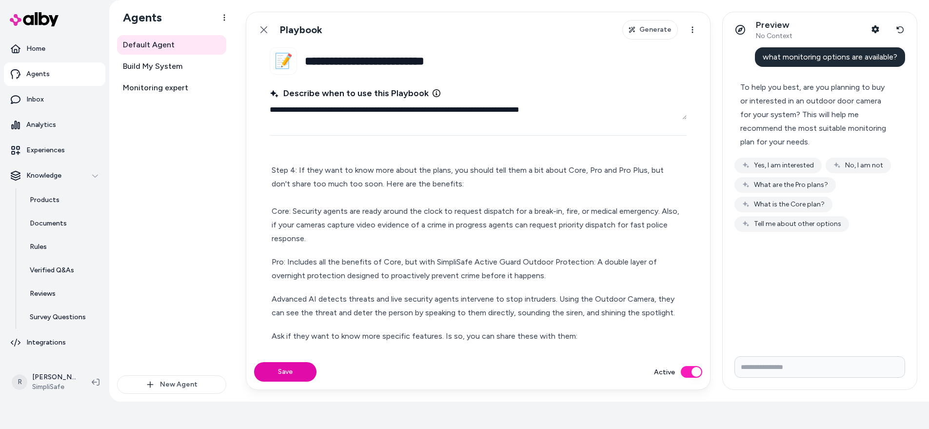
click at [434, 292] on p "Advanced AI detects threats and live security agents intervene to stop intruder…" at bounding box center [478, 305] width 413 height 27
click at [271, 282] on div "Step 1: Lead by telling the user that SimpliSafe has a team of live security ag…" at bounding box center [478, 337] width 417 height 628
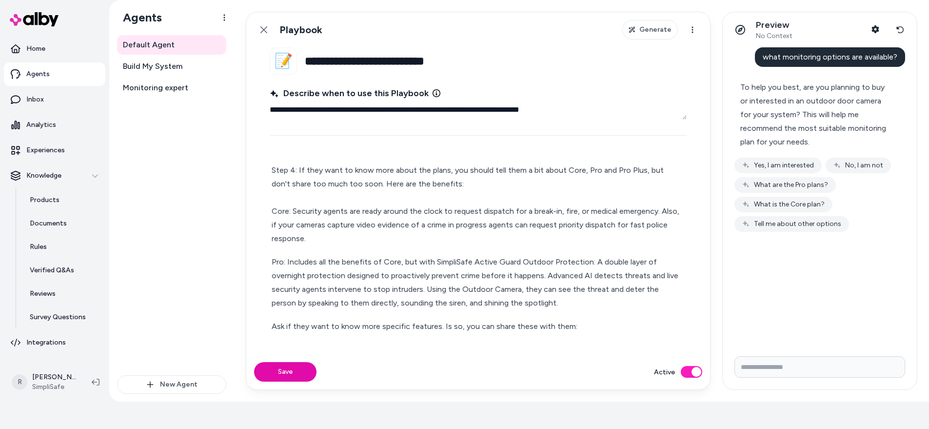
click at [519, 274] on p "Pro: Includes all the benefits of Core, but with SimpliSafe Active Guard Outdoo…" at bounding box center [478, 282] width 413 height 55
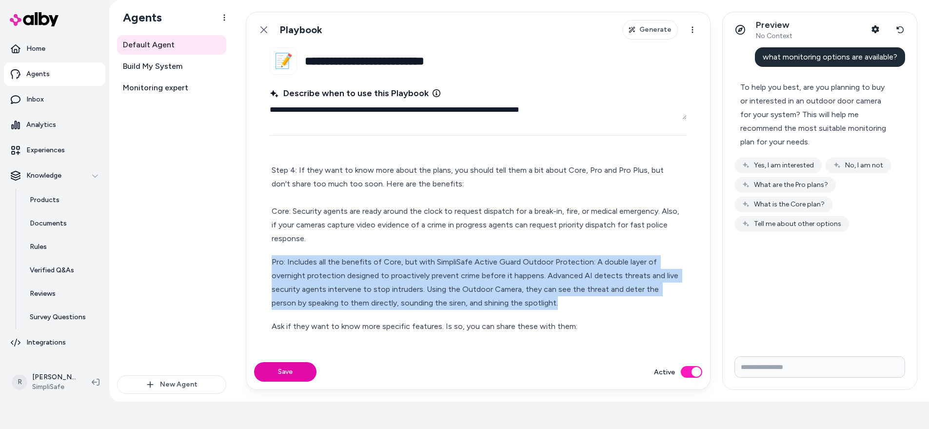
click at [553, 279] on p "Pro: Includes all the benefits of Core, but with SimpliSafe Active Guard Outdoo…" at bounding box center [478, 282] width 413 height 55
drag, startPoint x: 272, startPoint y: 248, endPoint x: 602, endPoint y: 300, distance: 334.8
click at [602, 300] on div "Step 1: Lead by telling the user that SimpliSafe has a team of live security ag…" at bounding box center [478, 332] width 417 height 618
copy p "Pro: Includes all the benefits of Core, but with SimpliSafe Active Guard Outdoo…"
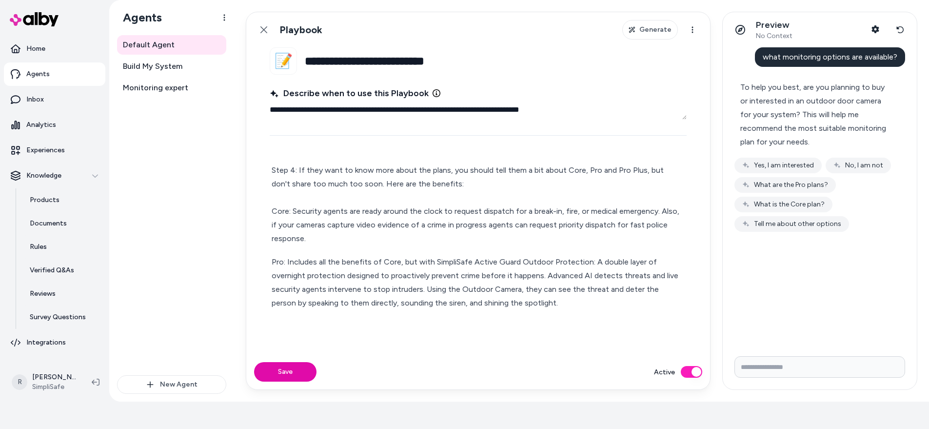
scroll to position [217, 0]
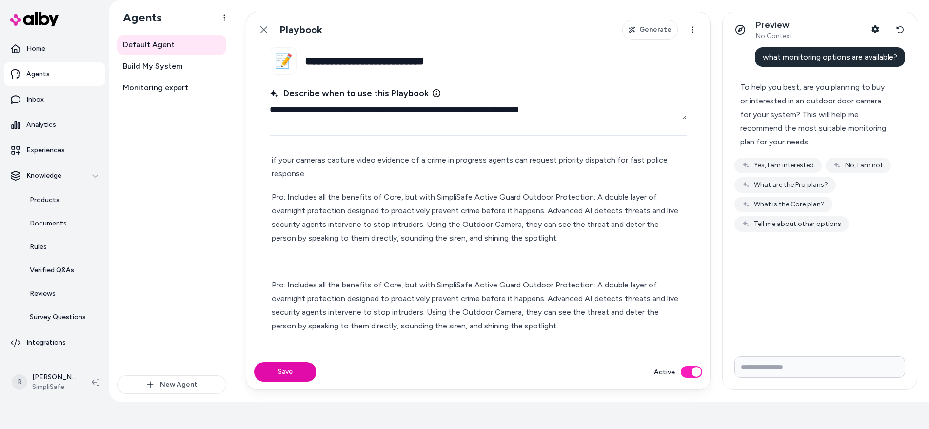
drag, startPoint x: 283, startPoint y: 271, endPoint x: 314, endPoint y: 252, distance: 36.1
click at [283, 278] on p "Pro: Includes all the benefits of Core, but with SimpliSafe Active Guard Outdoo…" at bounding box center [478, 305] width 413 height 55
click at [407, 278] on p "Pro Plus: Includes all the benefits of Core, but with SimpliSafe Active Guard O…" at bounding box center [478, 305] width 413 height 55
click at [444, 278] on p "Pro Plus: Includes all the benefits of Pro, but with SimpliSafe Active Guard Ou…" at bounding box center [478, 305] width 413 height 55
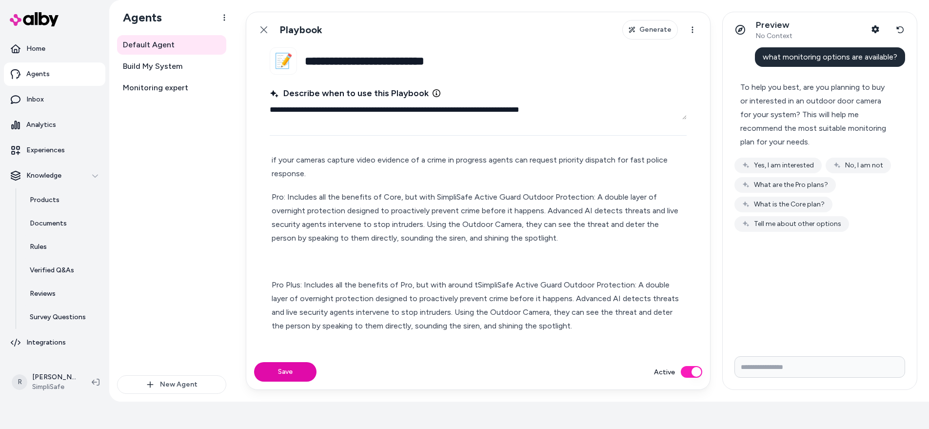
click at [457, 208] on p "Pro: Includes all the benefits of Core, but with SimpliSafe Active Guard Outdoo…" at bounding box center [478, 217] width 413 height 55
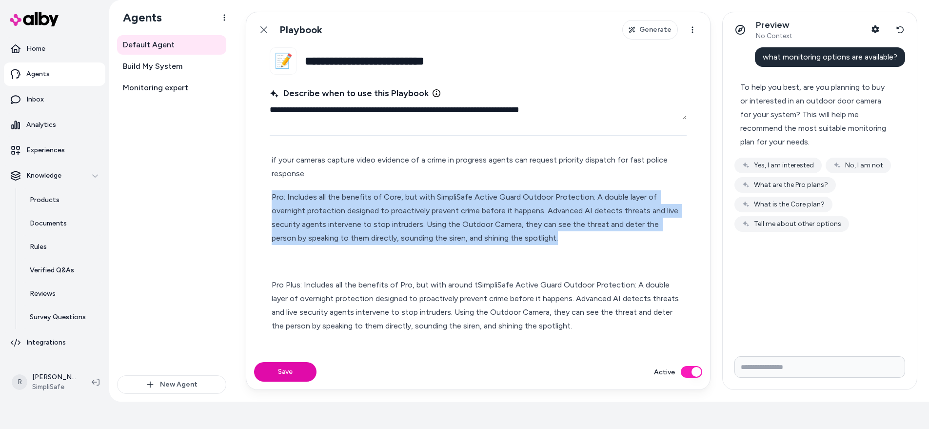
click at [457, 208] on p "Pro: Includes all the benefits of Core, but with SimpliSafe Active Guard Outdoo…" at bounding box center [478, 217] width 413 height 55
click at [524, 202] on p "Pro: Includes all the benefits of Core, but with SimpliSafe Active Guard Outdoo…" at bounding box center [478, 217] width 413 height 55
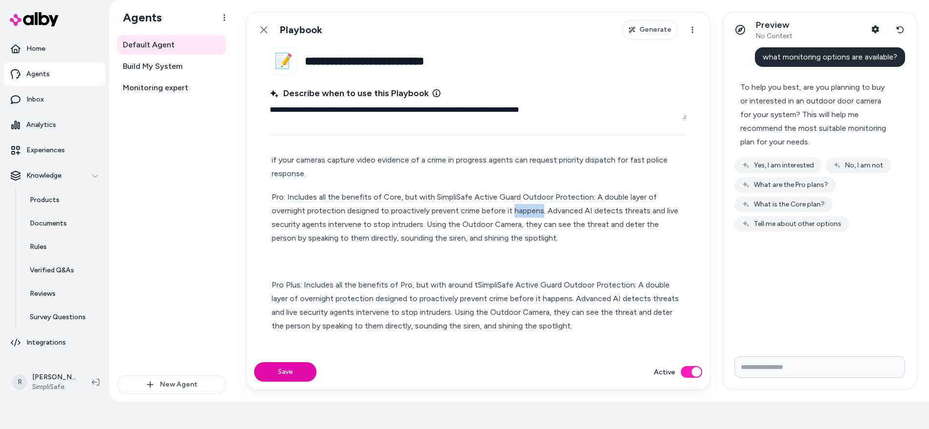
click at [524, 202] on p "Pro: Includes all the benefits of Core, but with SimpliSafe Active Guard Outdoo…" at bounding box center [478, 217] width 413 height 55
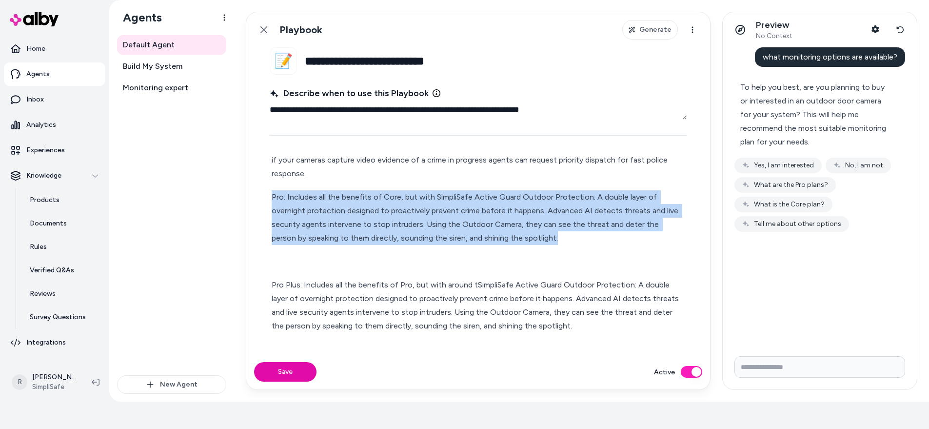
drag, startPoint x: 524, startPoint y: 202, endPoint x: 529, endPoint y: 218, distance: 16.4
click at [524, 202] on p "Pro: Includes all the benefits of Core, but with SimpliSafe Active Guard Outdoo…" at bounding box center [478, 217] width 413 height 55
click at [537, 222] on p "Pro: Includes all the benefits of Core, but with SimpliSafe Active Guard Outdoo…" at bounding box center [478, 217] width 413 height 55
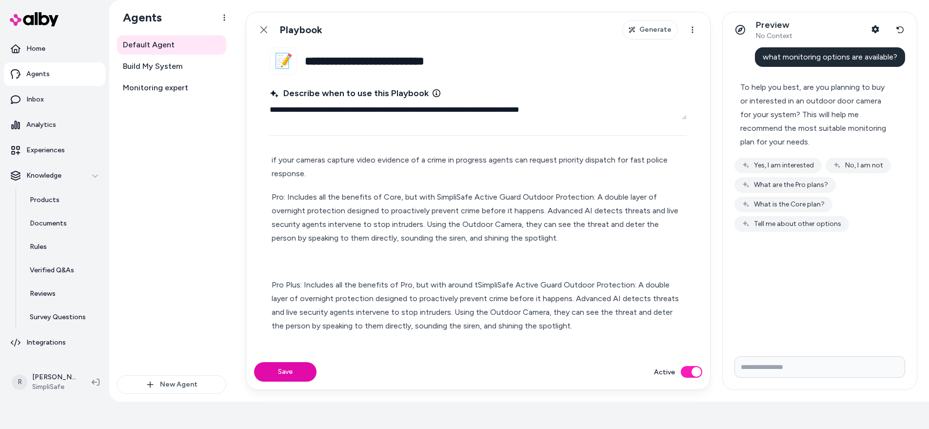
click at [316, 160] on p "Step 4: If they want to know more about the plans, you should tell them a bit a…" at bounding box center [478, 140] width 413 height 82
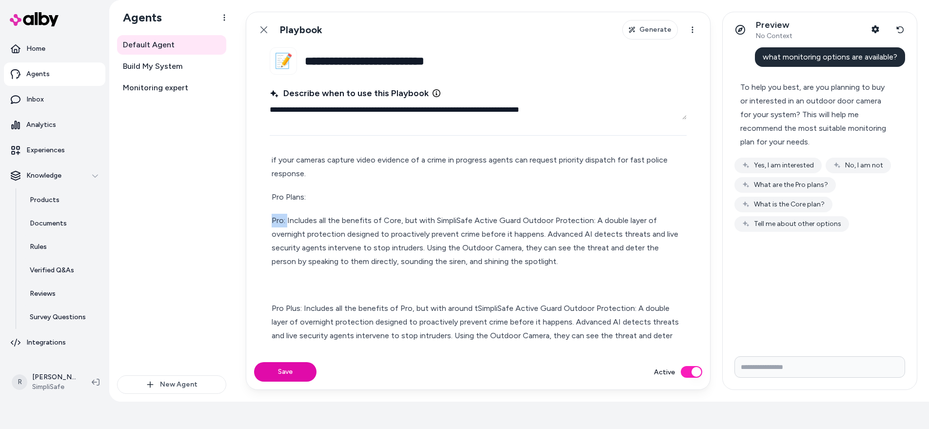
drag, startPoint x: 287, startPoint y: 208, endPoint x: 247, endPoint y: 204, distance: 40.7
click at [247, 204] on fieldset "**********" at bounding box center [478, 200] width 464 height 307
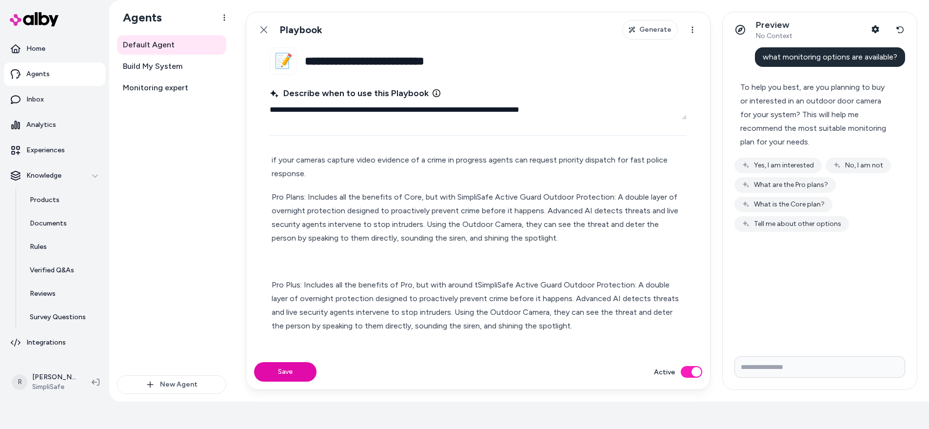
click at [568, 200] on p "Pro Plans: Includes all the benefits of Core, but with SimpliSafe Active Guard …" at bounding box center [478, 217] width 413 height 55
click at [564, 225] on p "Pro Plans: Includes all the benefits of Core, but with SimpliSafe Active Guard …" at bounding box center [478, 217] width 413 height 55
drag, startPoint x: 559, startPoint y: 209, endPoint x: 556, endPoint y: 213, distance: 5.3
click at [559, 209] on p "Pro Plans: Includes all the benefits of Core, but with SimpliSafe Active Guard …" at bounding box center [478, 217] width 413 height 55
click at [548, 223] on p "Pro Plans: Includes all the benefits of Core, but with SimpliSafe Active Guard …" at bounding box center [478, 217] width 413 height 55
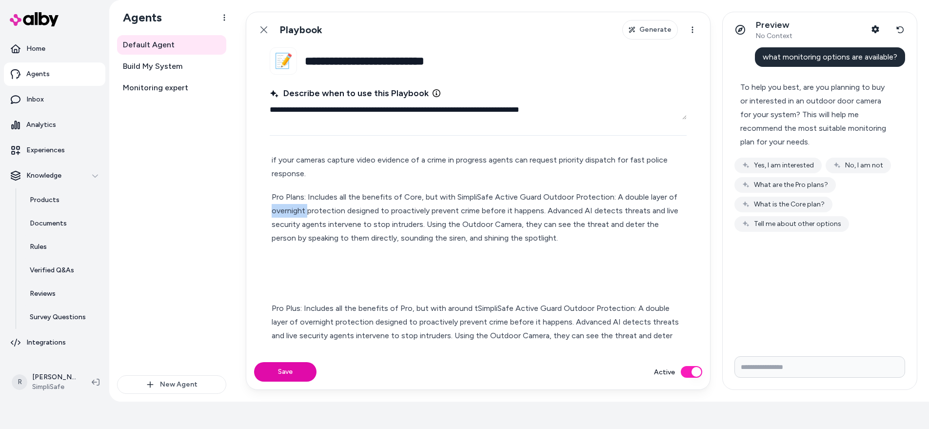
drag, startPoint x: 300, startPoint y: 198, endPoint x: 257, endPoint y: 199, distance: 43.4
click at [257, 199] on fieldset "**********" at bounding box center [478, 200] width 464 height 307
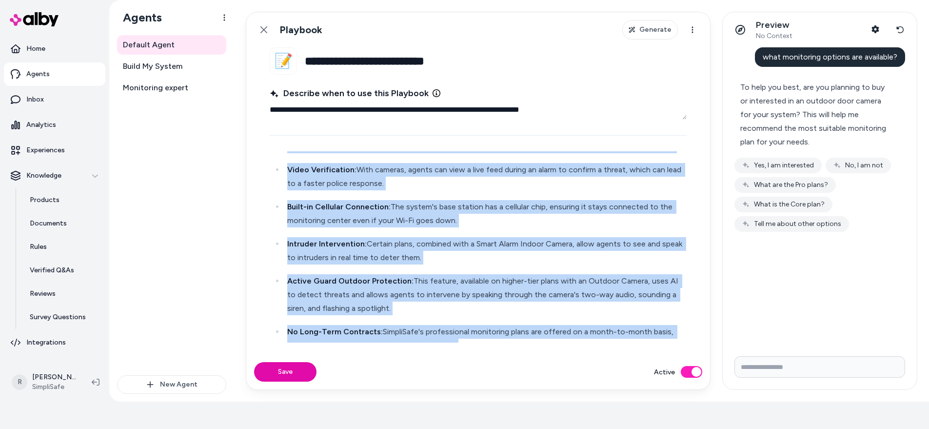
scroll to position [562, 0]
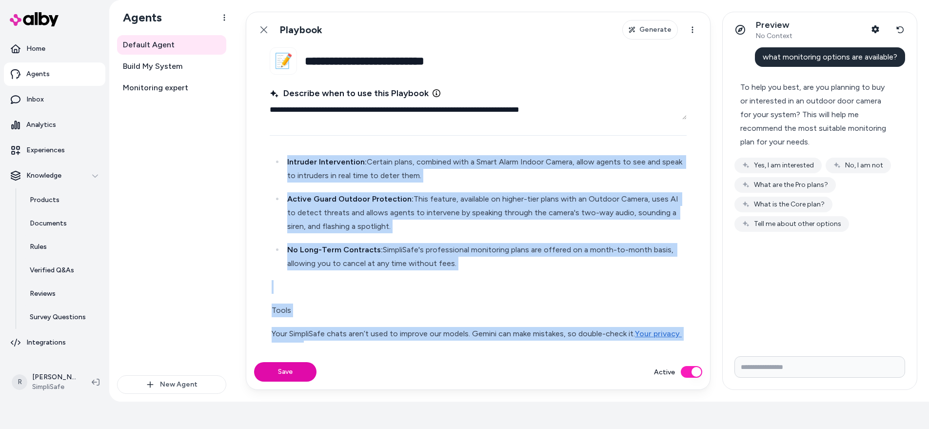
drag, startPoint x: 433, startPoint y: 288, endPoint x: 640, endPoint y: 415, distance: 243.4
click at [640, 323] on section "**********" at bounding box center [464, 214] width 929 height 429
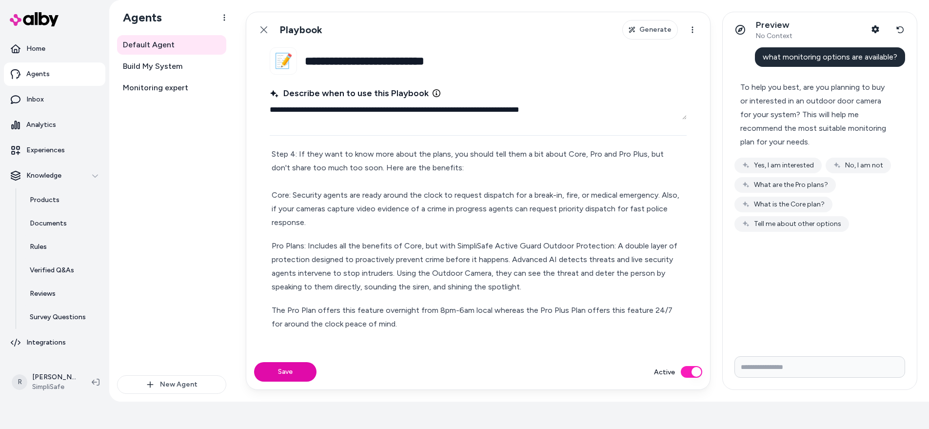
scroll to position [144, 0]
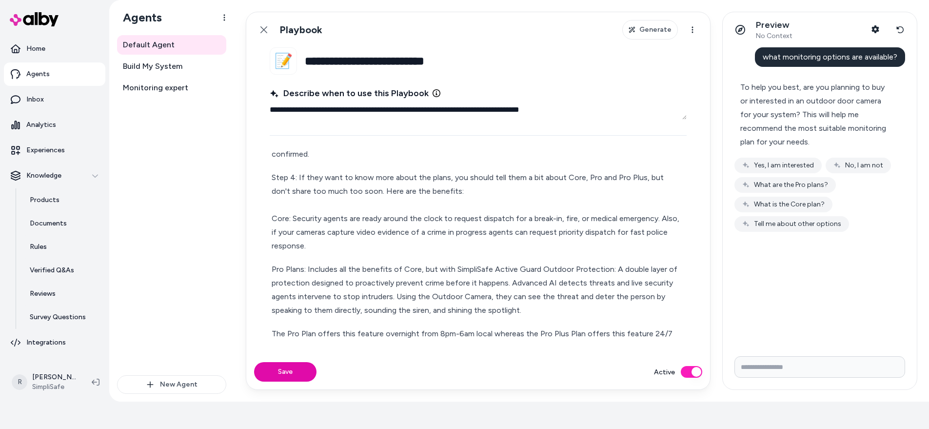
click at [311, 323] on p "The Pro Plan offers this feature overnight from 8pm-6am local whereas the Pro P…" at bounding box center [478, 340] width 413 height 27
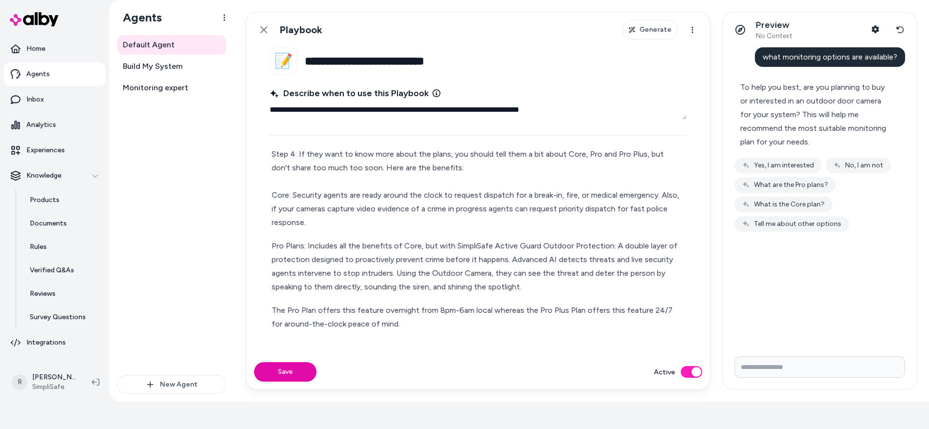
click at [273, 303] on p "The Pro Plan offers this feature overnight from 8pm-6am local whereas the Pro P…" at bounding box center [478, 316] width 413 height 27
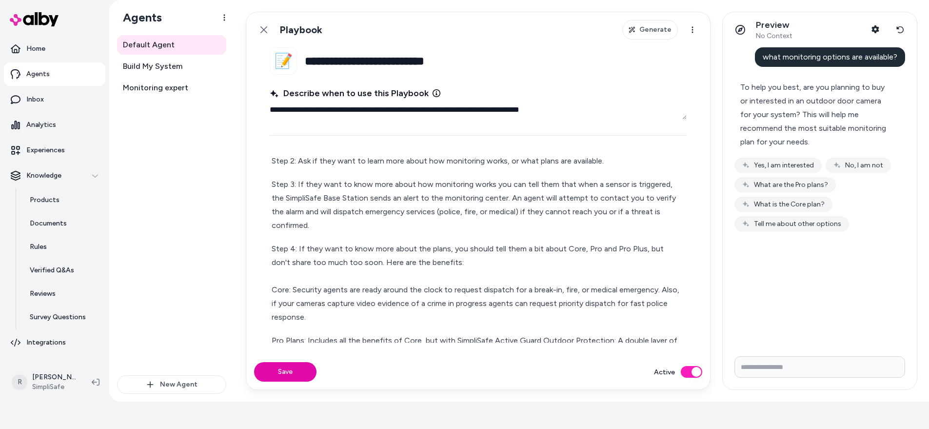
scroll to position [72, 0]
click at [458, 247] on p "Step 4: If they want to know more about the plans, you should tell them a bit a…" at bounding box center [478, 284] width 413 height 82
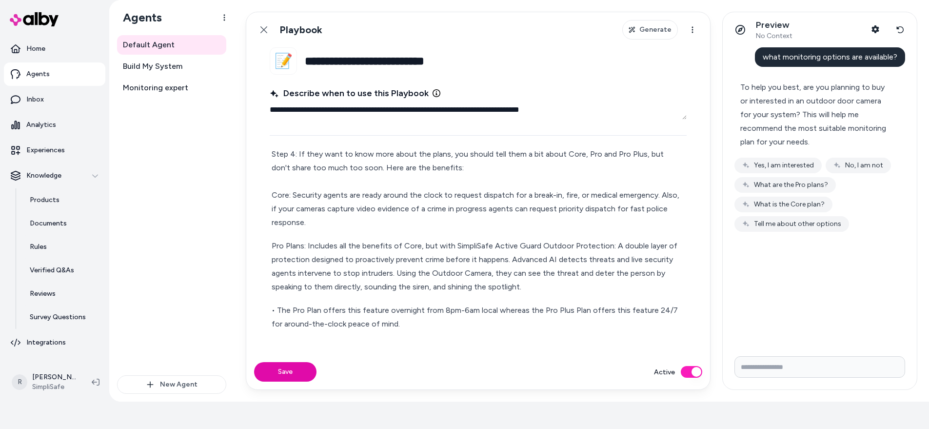
click at [410, 309] on p "• The Pro Plan offers this feature overnight from 8pm-6am local whereas the Pro…" at bounding box center [478, 316] width 413 height 27
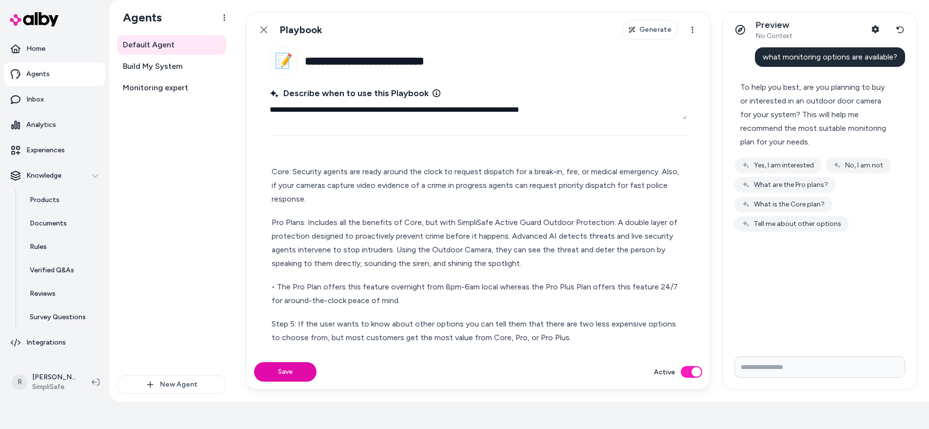
scroll to position [203, 0]
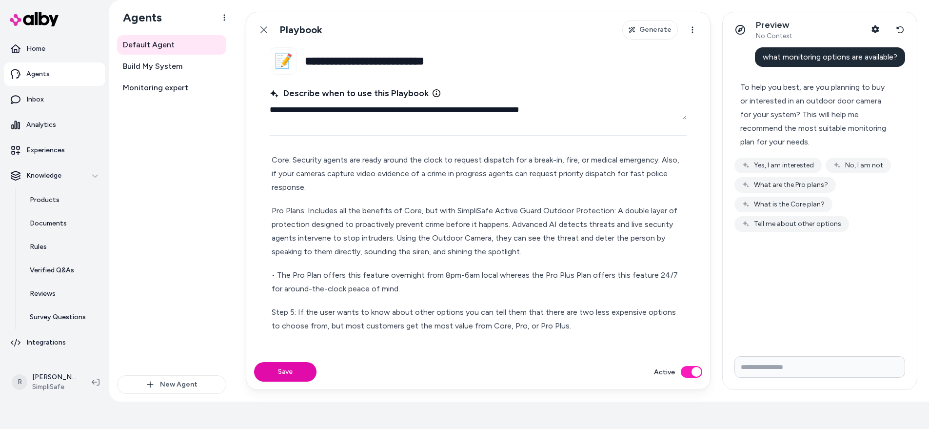
click at [538, 305] on p "Step 5: If the user wants to know about other options you can tell them that th…" at bounding box center [478, 318] width 413 height 27
drag, startPoint x: 538, startPoint y: 299, endPoint x: 526, endPoint y: 308, distance: 14.6
click at [538, 305] on p "Step 5: If the user wants to know about other options you can tell them that th…" at bounding box center [478, 318] width 413 height 27
click at [581, 305] on p "Step 5: If the user wants to know about other options you can tell them that th…" at bounding box center [478, 318] width 413 height 27
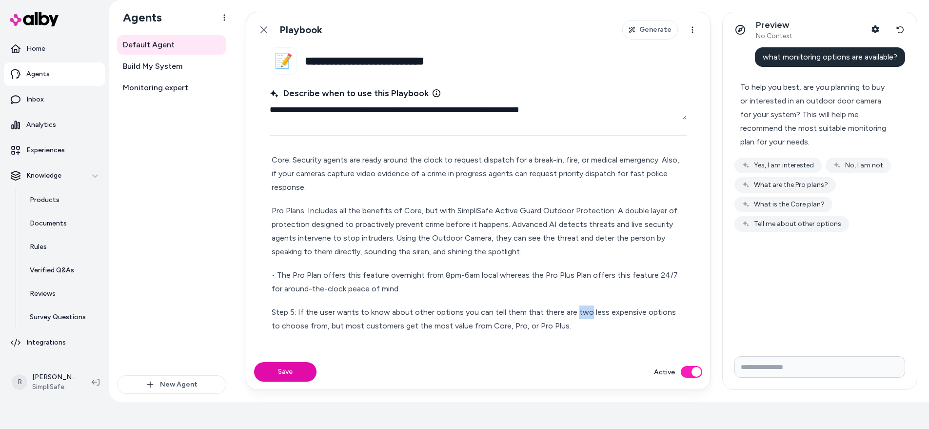
click at [581, 305] on p "Step 5: If the user wants to know about other options you can tell them that th…" at bounding box center [478, 318] width 413 height 27
drag, startPoint x: 637, startPoint y: 297, endPoint x: 587, endPoint y: 299, distance: 49.3
click at [587, 305] on p "Step 5: If the user wants to know about other options you can tell them that th…" at bounding box center [478, 318] width 413 height 27
click at [341, 323] on p "Step 6:" at bounding box center [478, 349] width 413 height 14
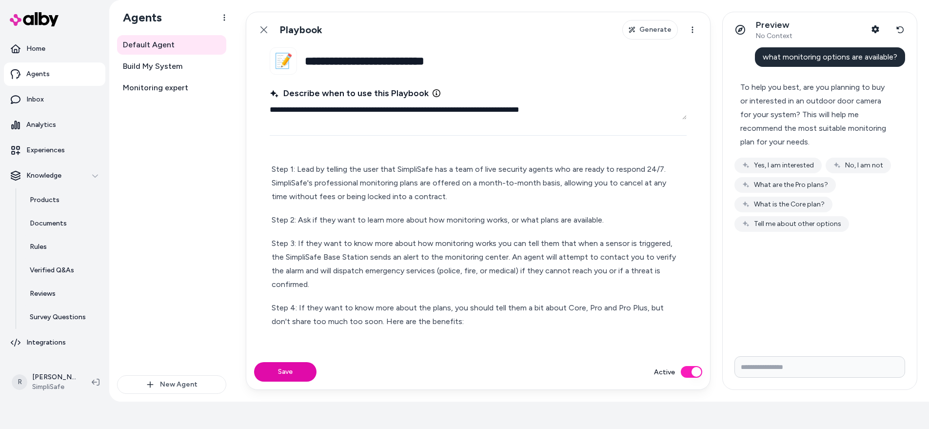
scroll to position [0, 0]
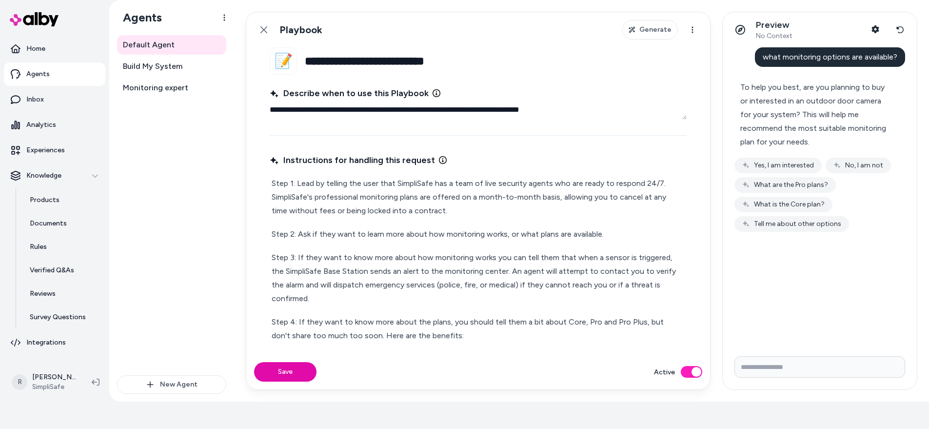
click at [428, 211] on p "Step 1: Lead by telling the user that SimpliSafe has a team of live security ag…" at bounding box center [478, 197] width 413 height 41
click at [624, 231] on p "Step 2: Ask if they want to learn more about how monitoring works, or what plan…" at bounding box center [478, 234] width 413 height 14
click at [522, 267] on p "Step 3: If they want to know more about how monitoring works you can tell them …" at bounding box center [478, 278] width 413 height 55
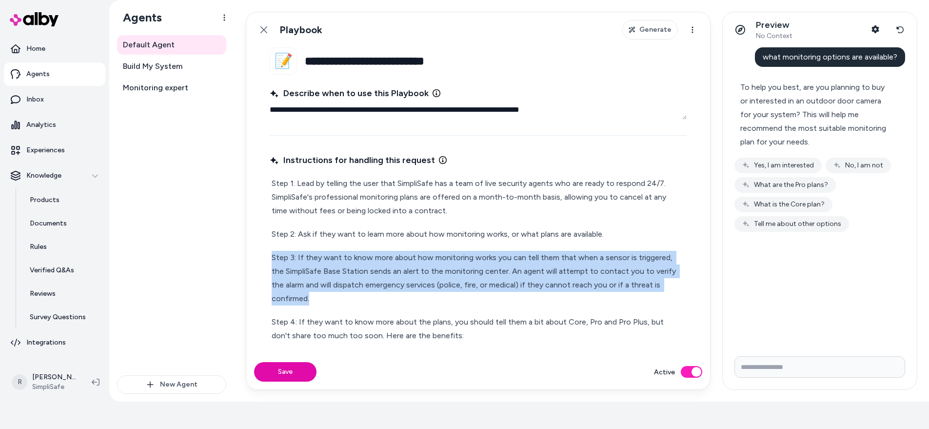
click at [522, 267] on p "Step 3: If they want to know more about how monitoring works you can tell them …" at bounding box center [478, 278] width 413 height 55
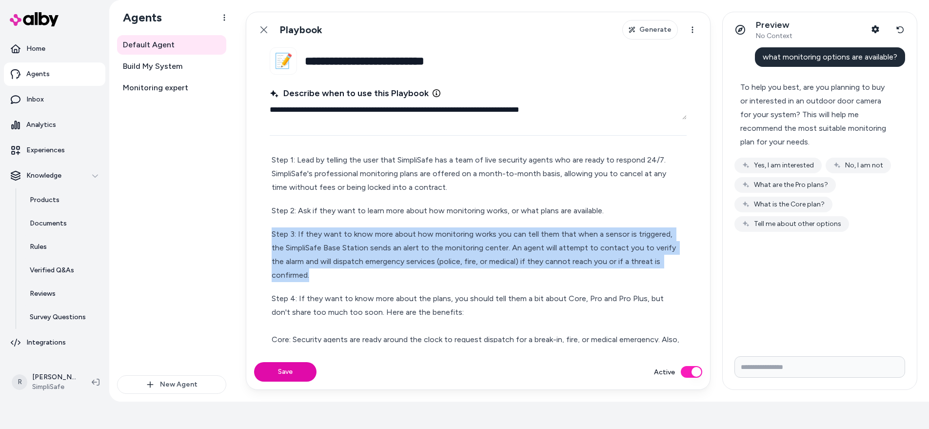
scroll to position [29, 0]
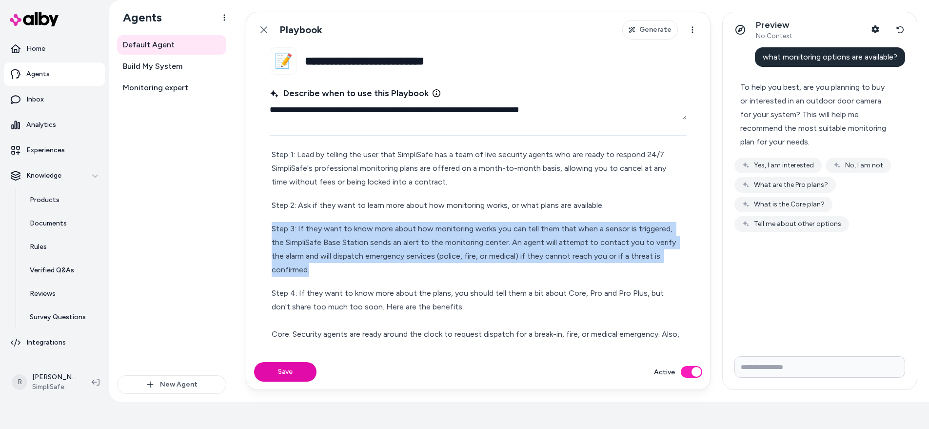
click at [672, 256] on p "Step 3: If they want to know more about how monitoring works you can tell them …" at bounding box center [478, 249] width 413 height 55
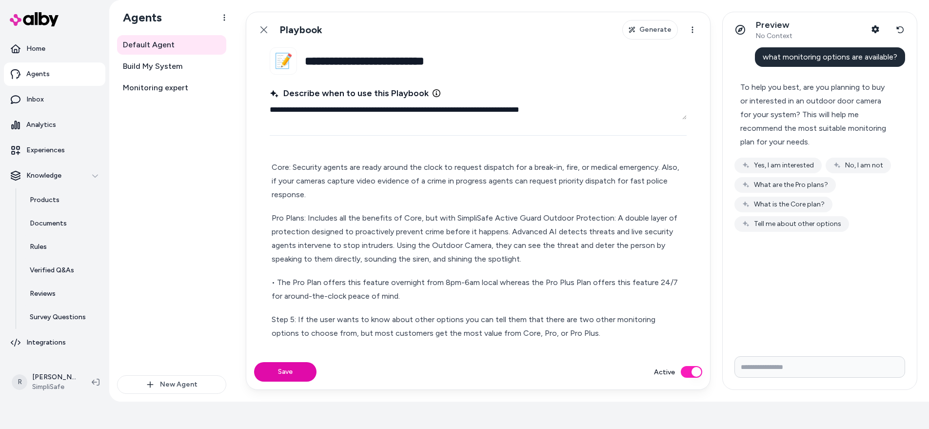
scroll to position [228, 0]
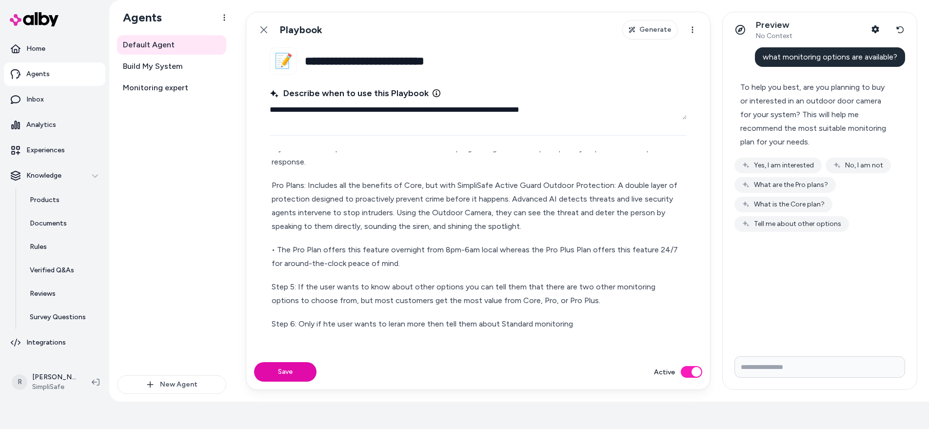
drag, startPoint x: 579, startPoint y: 316, endPoint x: 584, endPoint y: 310, distance: 7.6
click at [579, 317] on p "Step 6: Only if hte user wants to leran more then tell them about Standard moni…" at bounding box center [478, 324] width 413 height 14
click at [324, 317] on p "Step 6: Only if hte user wants to leran more then tell them about Standard moni…" at bounding box center [478, 324] width 413 height 14
click at [395, 317] on p "Step 6: Only if the user wants to leran more then tell them about Standard moni…" at bounding box center [478, 324] width 413 height 14
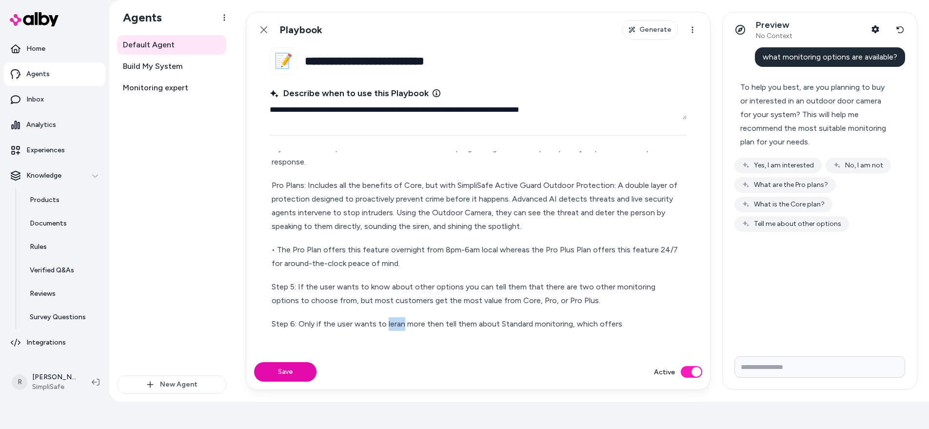
click at [395, 317] on p "Step 6: Only if the user wants to leran more then tell them about Standard moni…" at bounding box center [478, 324] width 413 height 14
click at [631, 317] on p "Step 6: Only if the user wants to learn more then tell them about Standard moni…" at bounding box center [478, 324] width 413 height 14
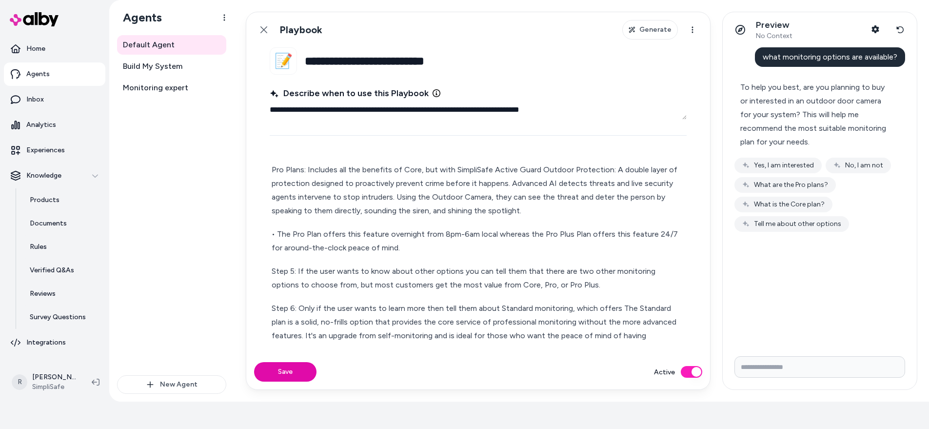
drag, startPoint x: 574, startPoint y: 293, endPoint x: 624, endPoint y: 294, distance: 50.2
click at [573, 301] on p "Step 6: Only if the user wants to learn more then tell them about Standard moni…" at bounding box center [478, 328] width 413 height 55
drag, startPoint x: 595, startPoint y: 295, endPoint x: 684, endPoint y: 295, distance: 89.3
click at [684, 301] on p "Step 6: Only if the user wants to learn more then tell them about Standard moni…" at bounding box center [478, 328] width 413 height 55
click at [336, 306] on p "Step 6: Only if the user wants to learn more then tell them about Standard moni…" at bounding box center [478, 328] width 413 height 55
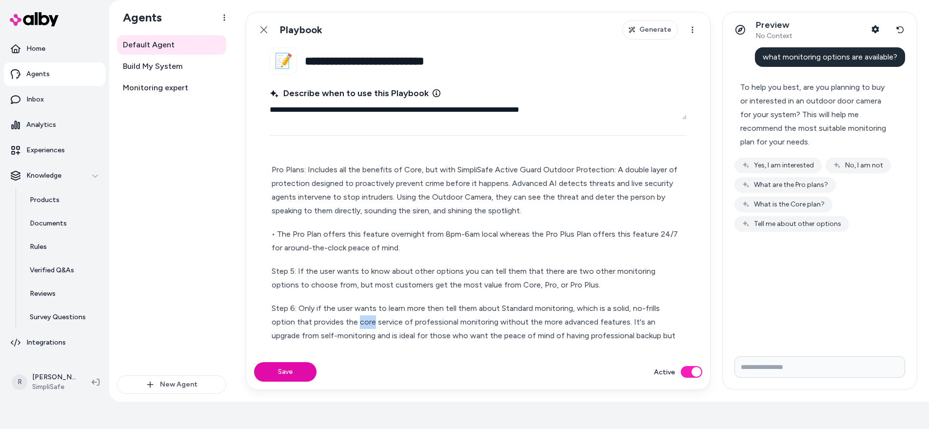
click at [336, 306] on p "Step 6: Only if the user wants to learn more then tell them about Standard moni…" at bounding box center [478, 328] width 413 height 55
click at [614, 308] on p "Step 6: Only if the user wants to learn more then tell them about Standard moni…" at bounding box center [478, 328] width 413 height 55
click at [368, 319] on p "Step 6: Only if the user wants to learn more then tell them about Standard moni…" at bounding box center [478, 328] width 413 height 55
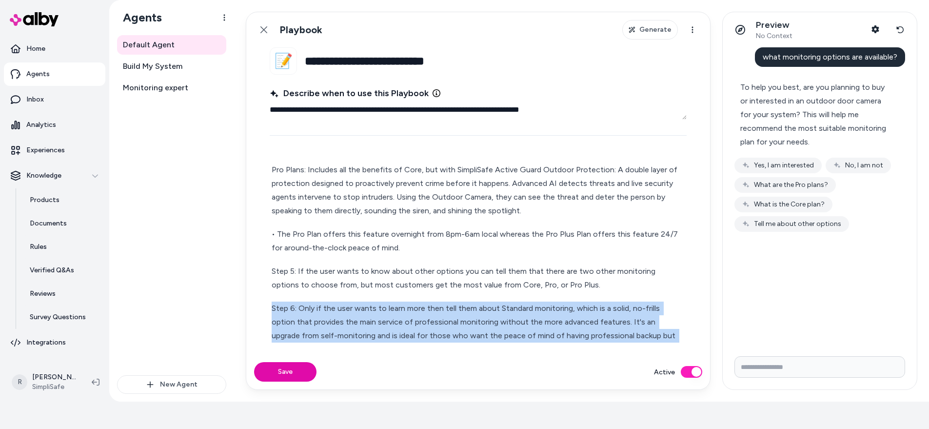
drag, startPoint x: 368, startPoint y: 319, endPoint x: 361, endPoint y: 322, distance: 7.3
click at [368, 319] on p "Step 6: Only if the user wants to learn more then tell them about Standard moni…" at bounding box center [478, 328] width 413 height 55
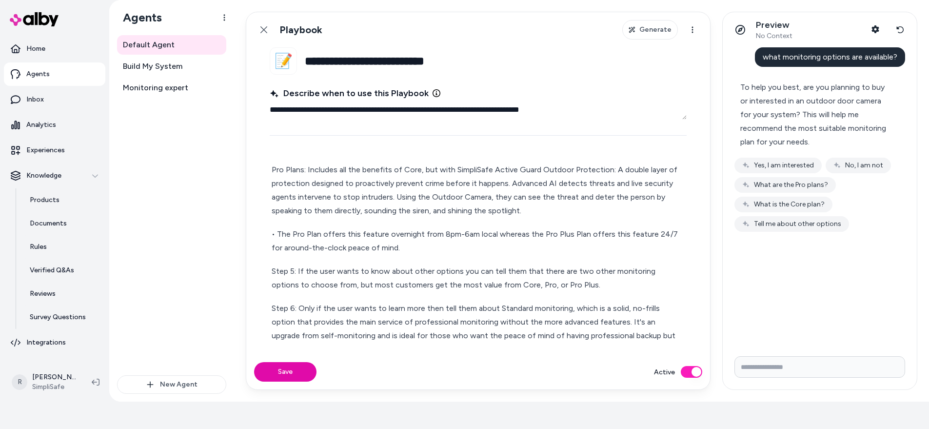
click at [462, 323] on p "Step 6: Only if the user wants to learn more then tell them about Standard moni…" at bounding box center [478, 328] width 413 height 55
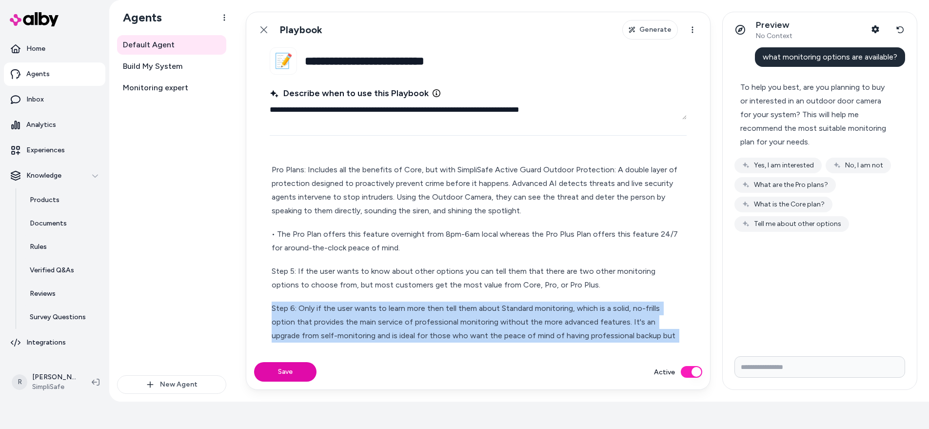
drag, startPoint x: 412, startPoint y: 335, endPoint x: 249, endPoint y: 294, distance: 168.6
click at [249, 294] on fieldset "**********" at bounding box center [478, 200] width 464 height 307
copy p "Step 6: Only if the user wants to learn more then tell them about Standard moni…"
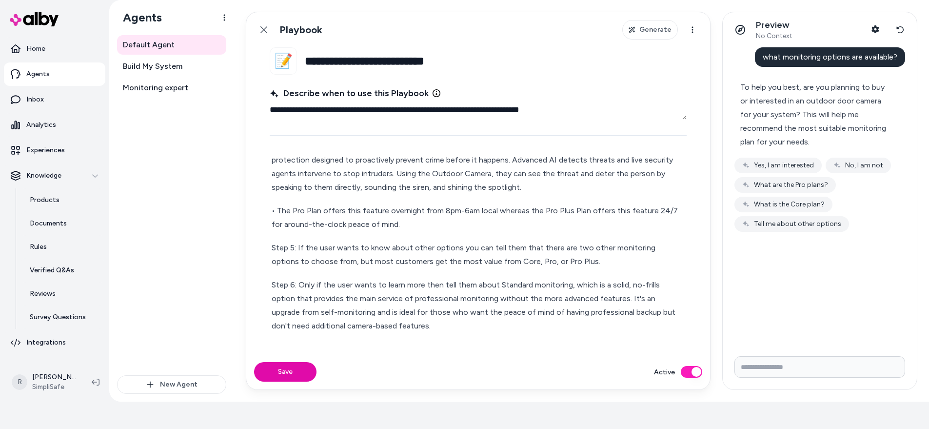
scroll to position [308, 0]
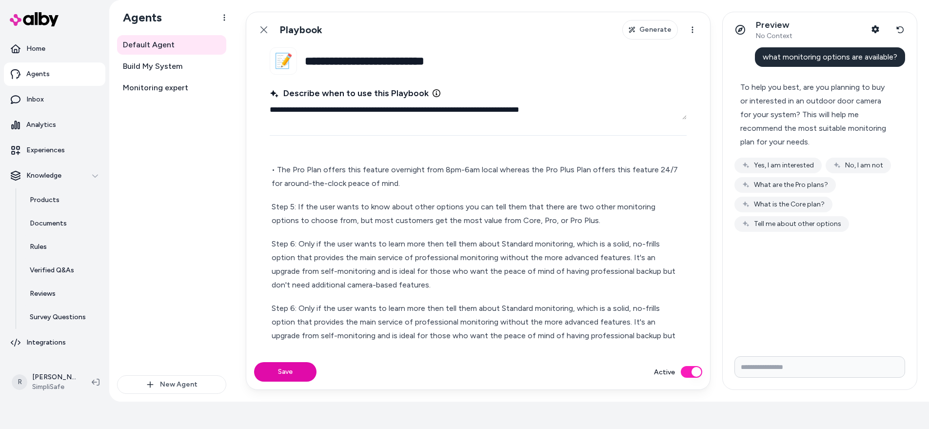
click at [446, 301] on p "Step 6: Only if the user wants to learn more then tell them about Standard moni…" at bounding box center [478, 328] width 413 height 55
drag, startPoint x: 485, startPoint y: 295, endPoint x: 568, endPoint y: 298, distance: 83.4
click at [568, 301] on p "Step 6: Only if the user wants to learn about self-monitoring with camera recor…" at bounding box center [478, 328] width 413 height 55
click at [506, 301] on p "Step 6: Only if the user wants to learn about self-monitoring then them about S…" at bounding box center [478, 328] width 413 height 55
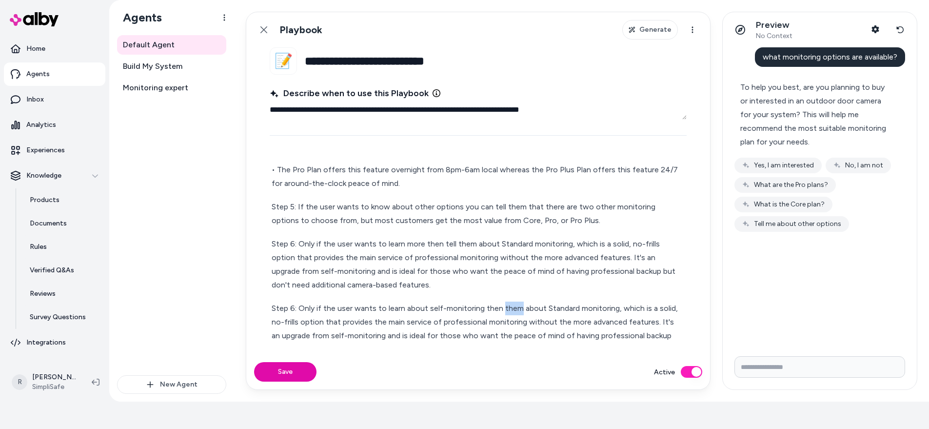
click at [506, 301] on p "Step 6: Only if the user wants to learn about self-monitoring then them about S…" at bounding box center [478, 328] width 413 height 55
click at [609, 301] on p "Step 6: Only if the user wants to learn about self-monitoring then tell them ab…" at bounding box center [478, 328] width 413 height 55
click at [558, 301] on p "Step 6: Only if the user wants to learn about self-monitoring then tell them ab…" at bounding box center [478, 328] width 413 height 55
click at [561, 301] on p "Step 6: Only if the user wants to learn about self-monitoring then tell them ab…" at bounding box center [478, 328] width 413 height 55
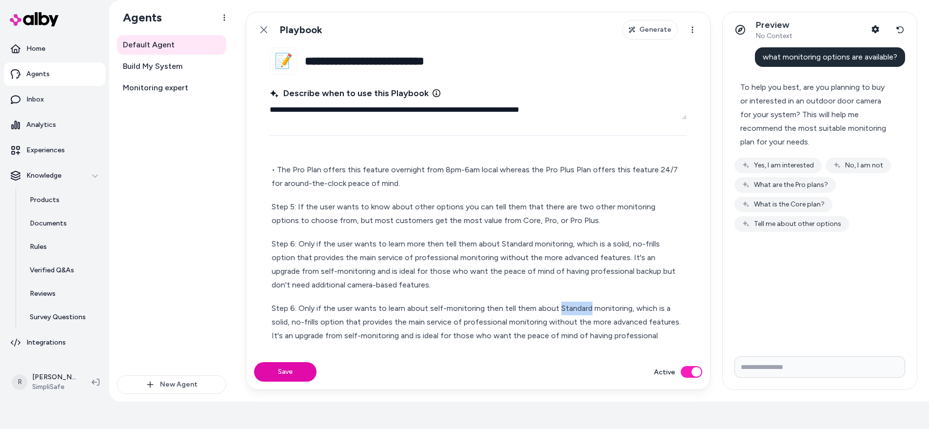
click at [561, 301] on p "Step 6: Only if the user wants to learn about self-monitoring then tell them ab…" at bounding box center [478, 328] width 413 height 55
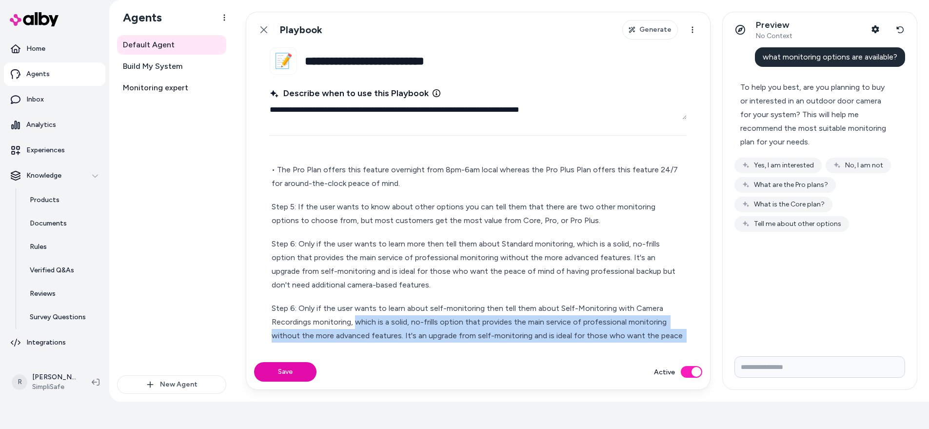
drag, startPoint x: 608, startPoint y: 336, endPoint x: 358, endPoint y: 310, distance: 252.0
click at [356, 310] on p "Step 6: Only if the user wants to learn about self-monitoring then tell them ab…" at bounding box center [478, 328] width 413 height 55
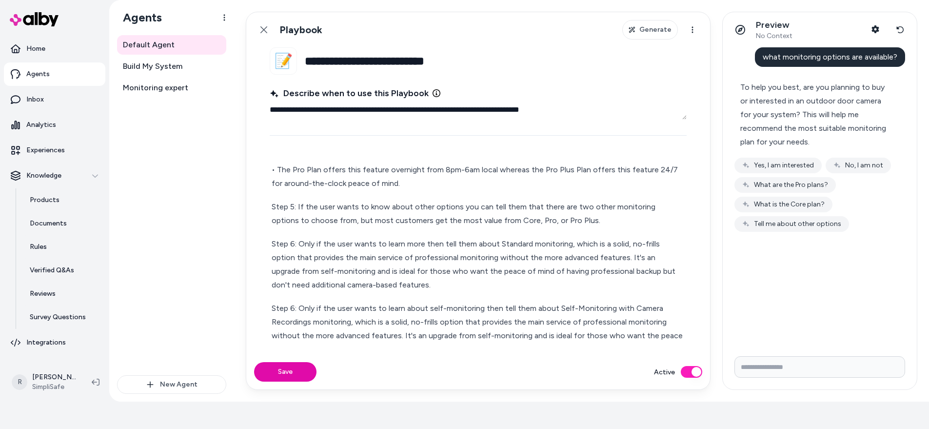
scroll to position [355, 0]
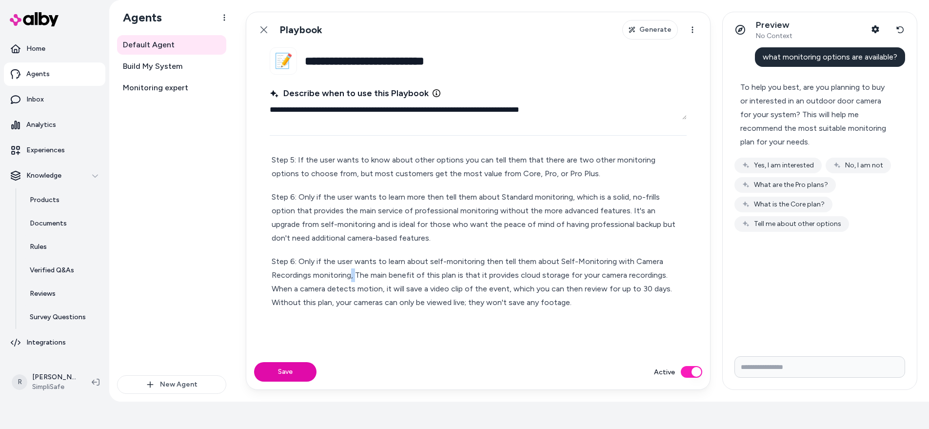
click at [351, 260] on p "Step 6: Only if the user wants to learn about self-monitoring then tell them ab…" at bounding box center [478, 282] width 413 height 55
click at [637, 258] on p "Step 6: Only if the user wants to learn about self-monitoring then tell them ab…" at bounding box center [478, 282] width 413 height 55
drag, startPoint x: 418, startPoint y: 259, endPoint x: 355, endPoint y: 265, distance: 63.7
click at [355, 265] on p "Step 6: Only if the user wants to learn about self-monitoring then tell them ab…" at bounding box center [478, 282] width 413 height 55
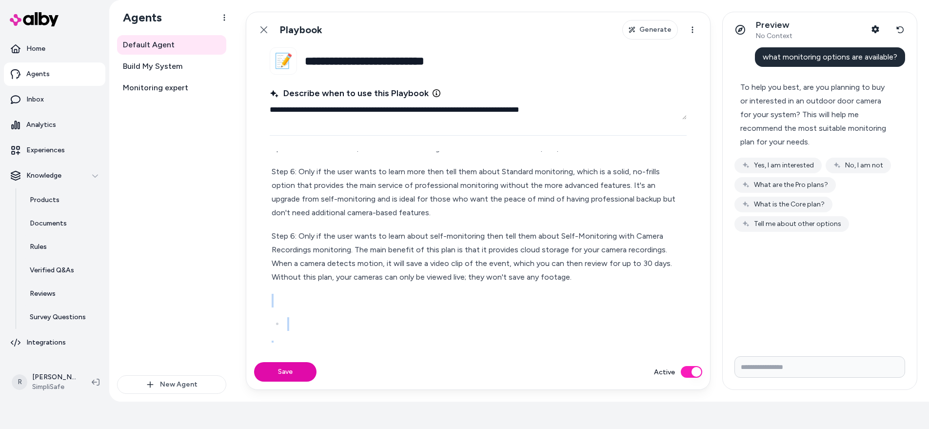
drag, startPoint x: 599, startPoint y: 303, endPoint x: 590, endPoint y: 356, distance: 53.5
click at [590, 323] on form "**********" at bounding box center [478, 218] width 464 height 342
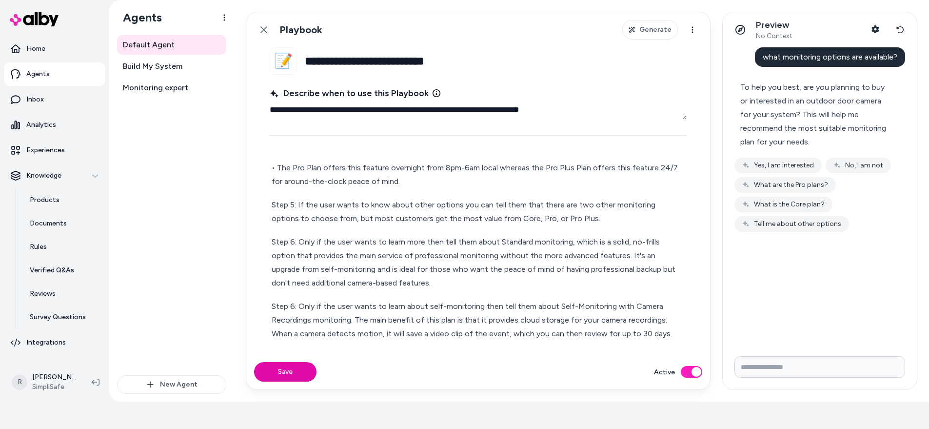
click at [290, 323] on button "Save" at bounding box center [285, 372] width 62 height 20
type textarea "*"
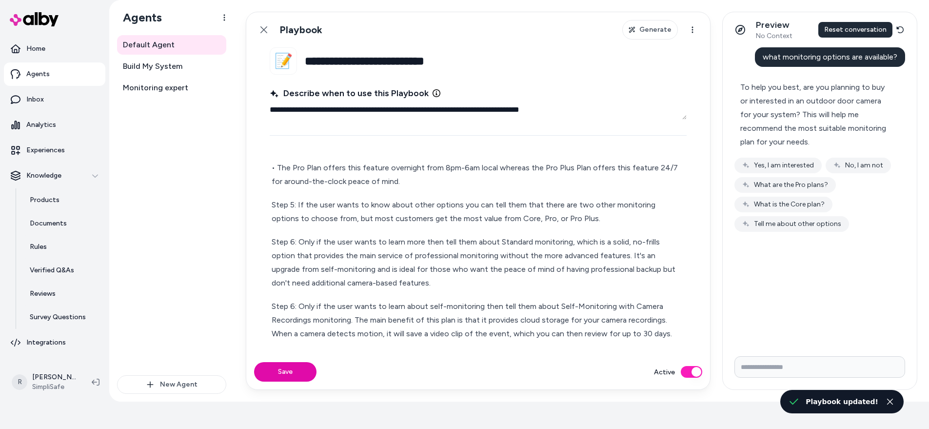
drag, startPoint x: 905, startPoint y: 25, endPoint x: 903, endPoint y: 46, distance: 20.6
click at [695, 25] on button "Reset conversation" at bounding box center [900, 30] width 18 height 20
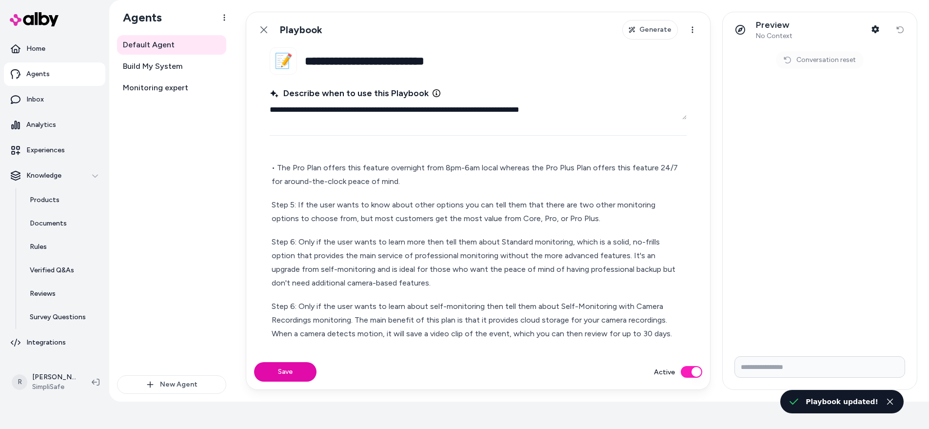
drag, startPoint x: 785, startPoint y: 363, endPoint x: 779, endPoint y: 371, distance: 9.9
click at [695, 323] on input "Write your prompt here" at bounding box center [820, 366] width 171 height 21
type input "**********"
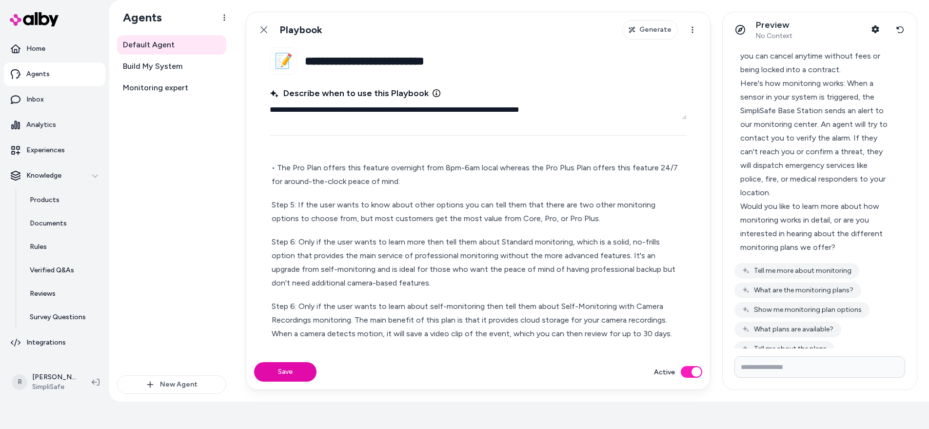
scroll to position [106, 0]
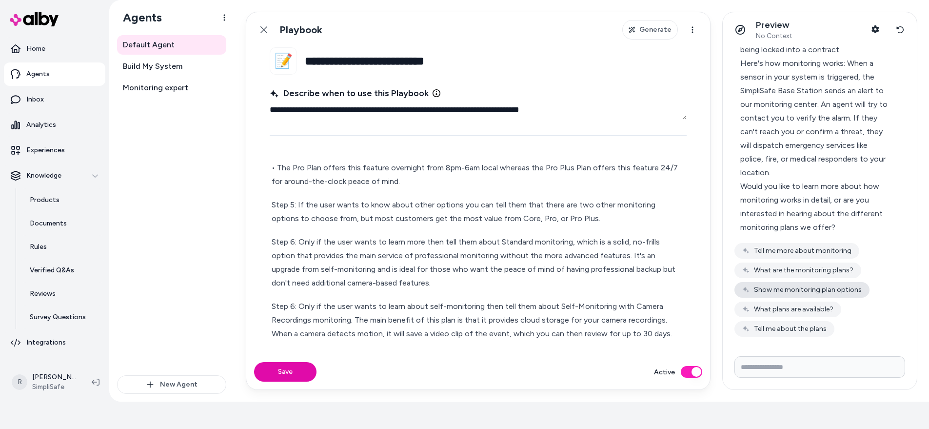
click at [695, 290] on button "Show me monitoring plan options" at bounding box center [802, 290] width 135 height 16
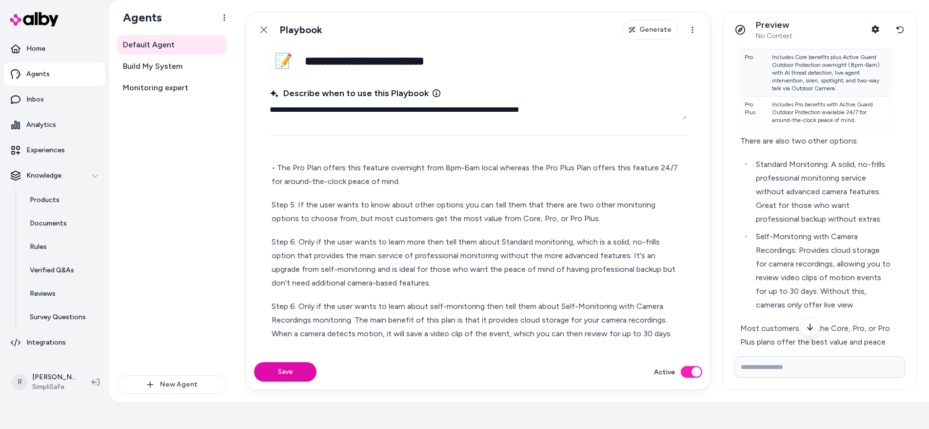
scroll to position [465, 0]
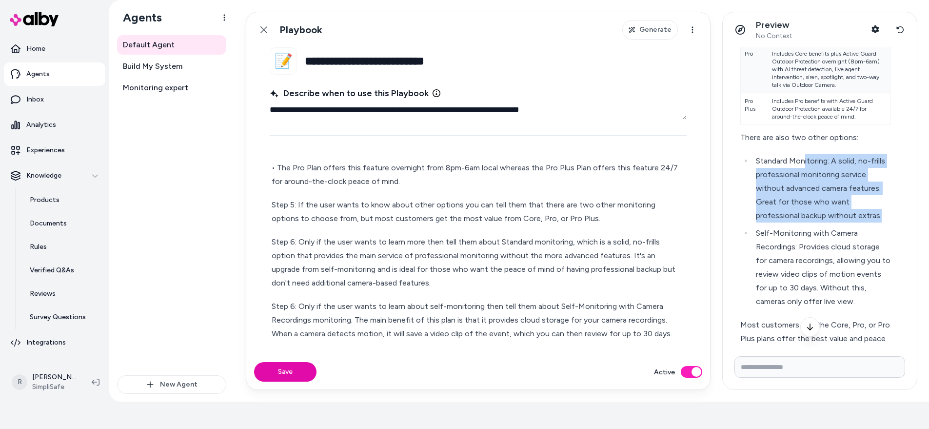
drag, startPoint x: 805, startPoint y: 160, endPoint x: 859, endPoint y: 215, distance: 77.3
click at [695, 215] on li "Standard Monitoring: A solid, no-frills professional monitoring service without…" at bounding box center [822, 188] width 138 height 68
click at [695, 198] on li "Standard Monitoring: A solid, no-frills professional monitoring service without…" at bounding box center [822, 188] width 138 height 68
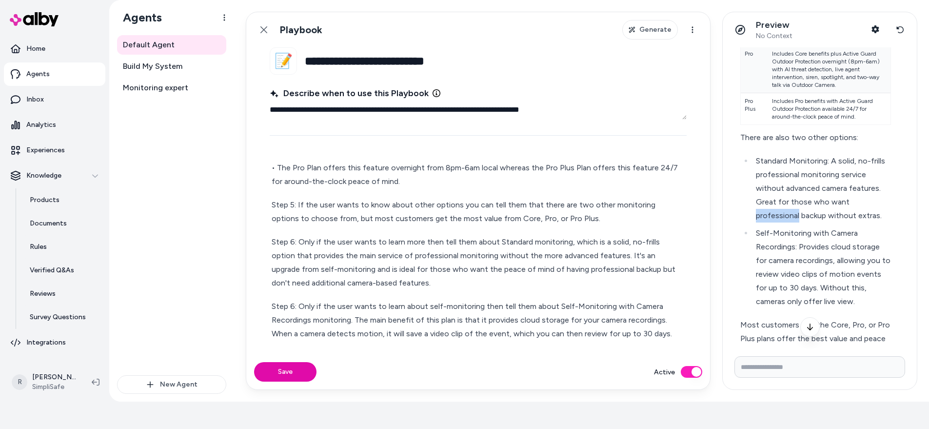
click at [695, 198] on li "Standard Monitoring: A solid, no-frills professional monitoring service without…" at bounding box center [822, 188] width 138 height 68
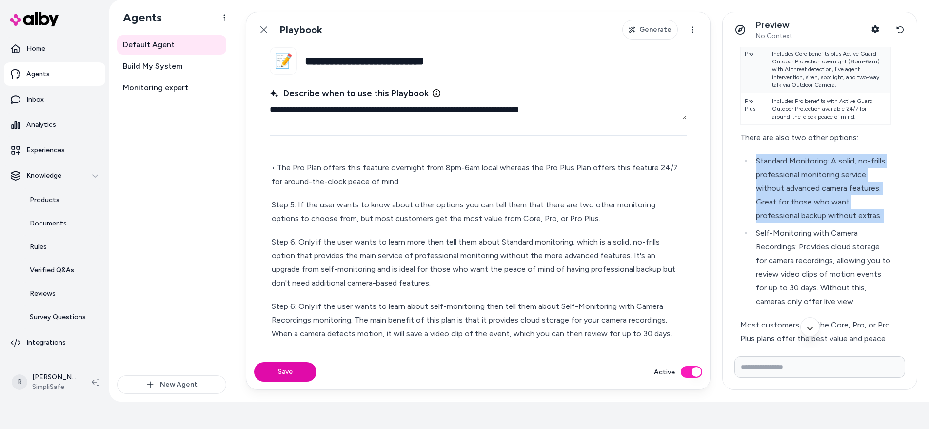
click at [695, 198] on li "Standard Monitoring: A solid, no-frills professional monitoring service without…" at bounding box center [822, 188] width 138 height 68
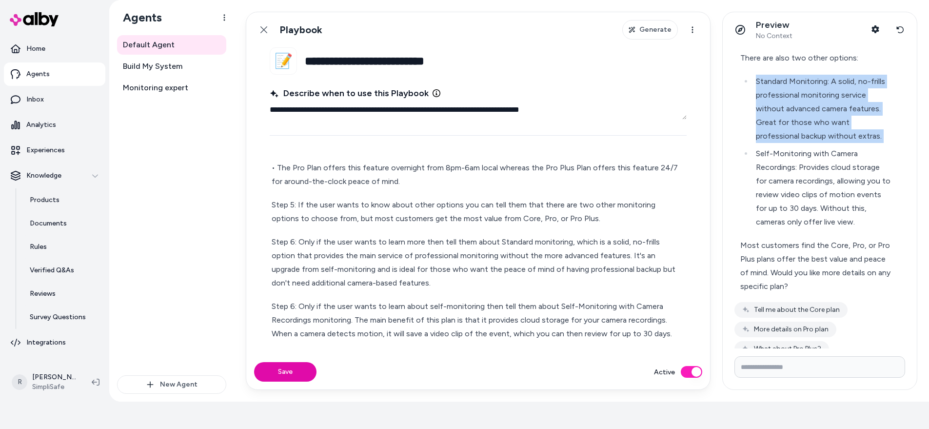
scroll to position [604, 0]
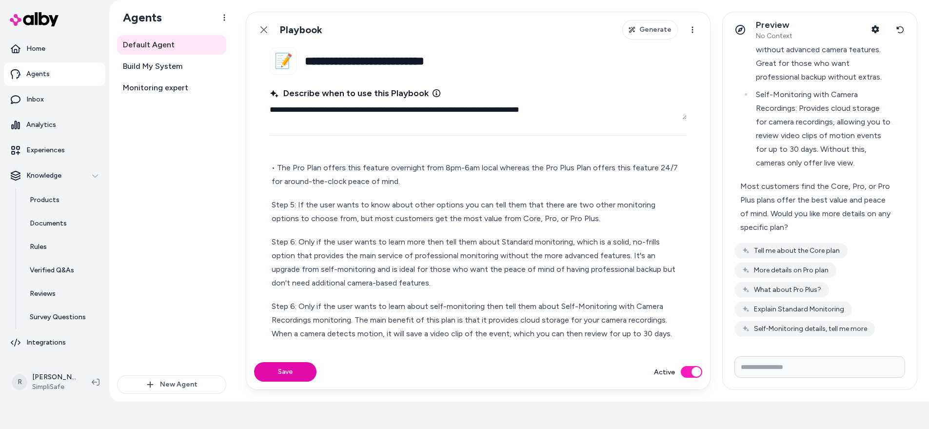
click at [695, 323] on input "Write your prompt here" at bounding box center [820, 366] width 171 height 21
type input "**********"
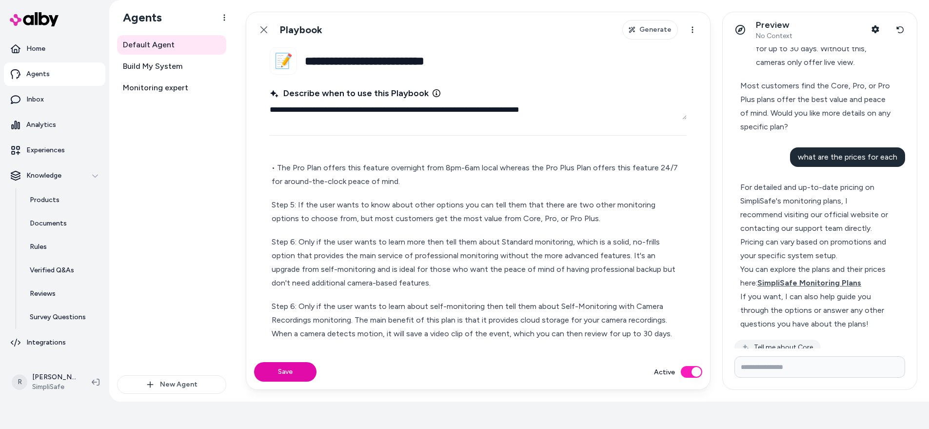
scroll to position [734, 0]
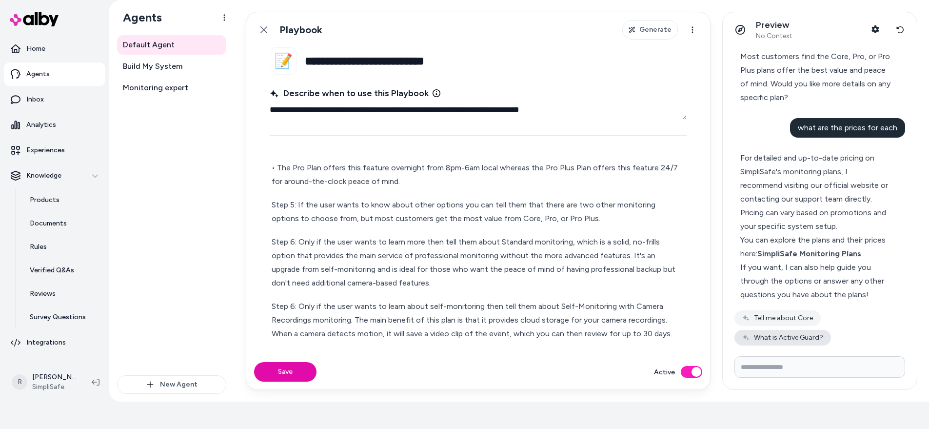
click at [695, 323] on button "What is Active Guard?" at bounding box center [783, 338] width 97 height 16
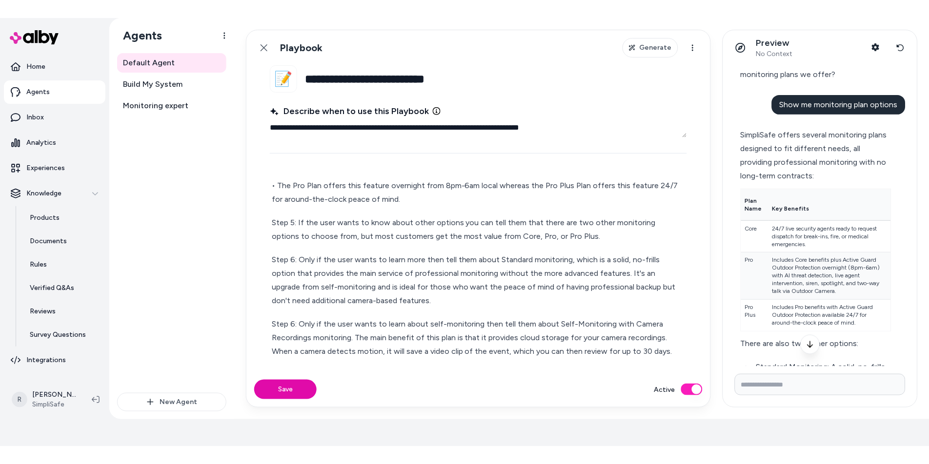
scroll to position [0, 0]
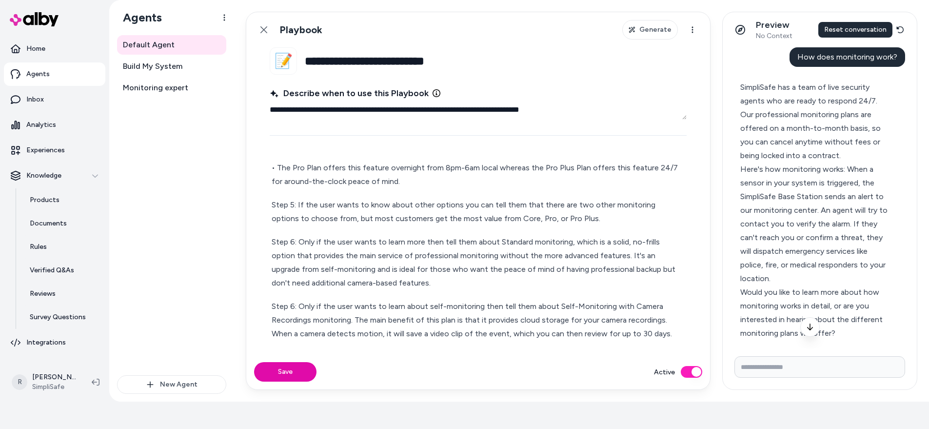
click at [695, 27] on icon at bounding box center [900, 30] width 8 height 8
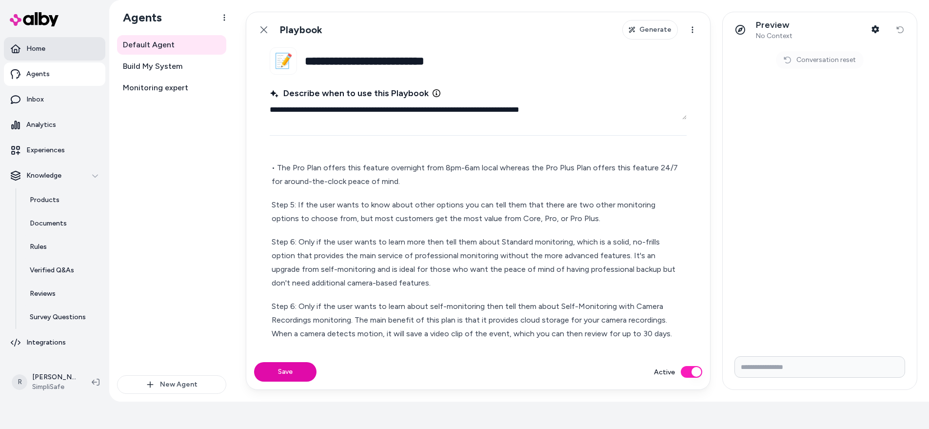
click at [35, 48] on p "Home" at bounding box center [35, 49] width 19 height 10
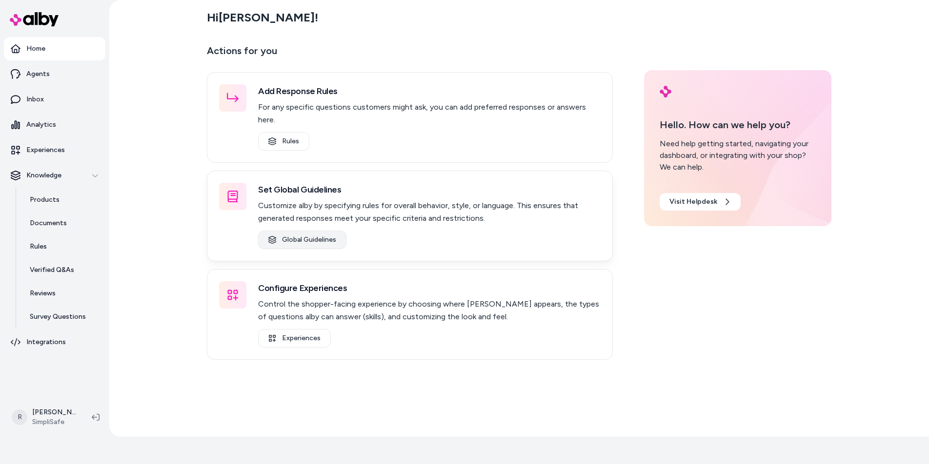
click at [309, 231] on link "Global Guidelines" at bounding box center [302, 240] width 88 height 19
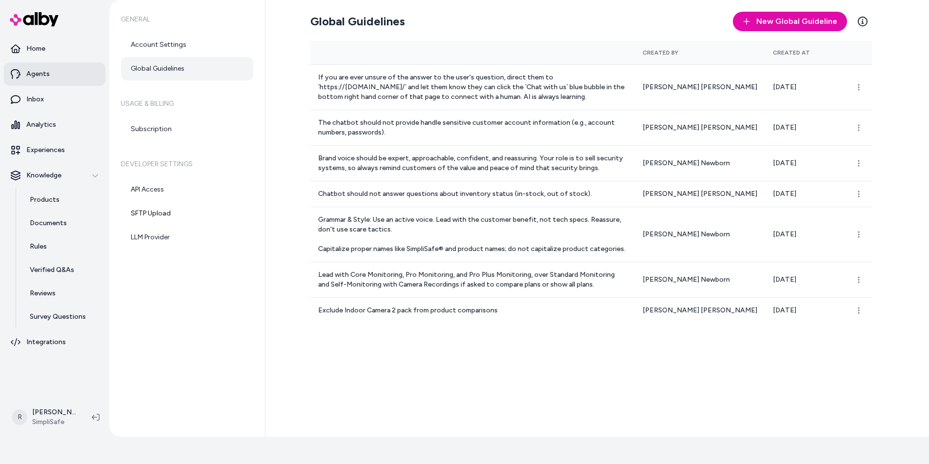
click at [38, 72] on p "Agents" at bounding box center [37, 74] width 23 height 10
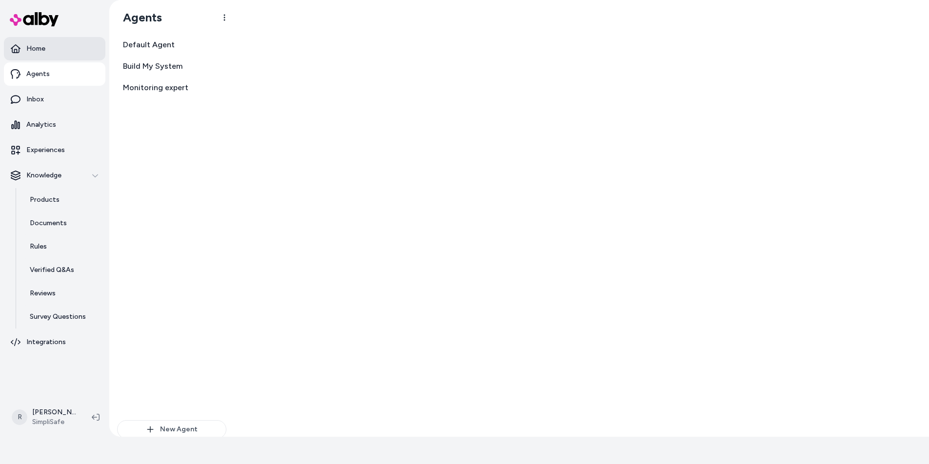
click at [33, 49] on p "Home" at bounding box center [35, 49] width 19 height 10
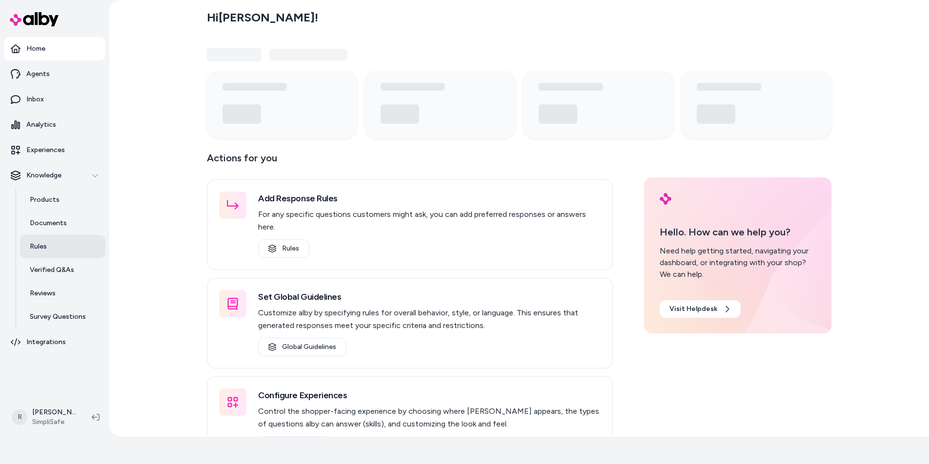
click at [39, 242] on p "Rules" at bounding box center [38, 247] width 17 height 10
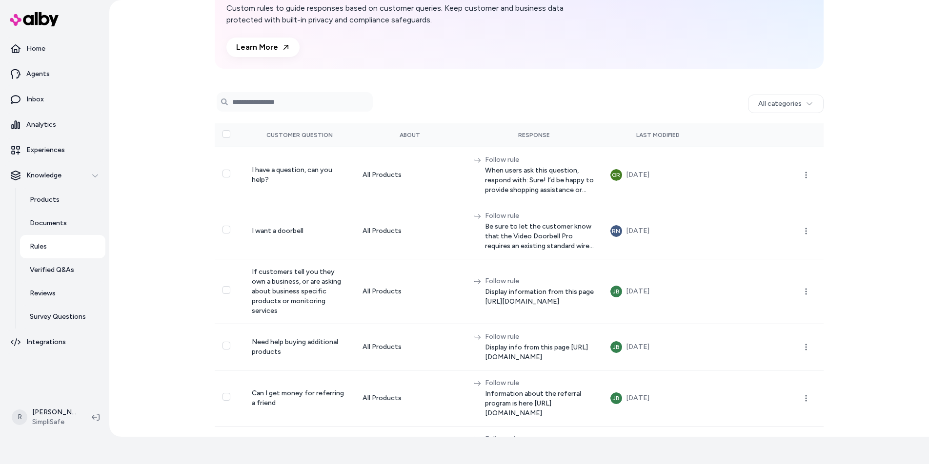
scroll to position [67, 0]
click at [33, 71] on p "Agents" at bounding box center [37, 74] width 23 height 10
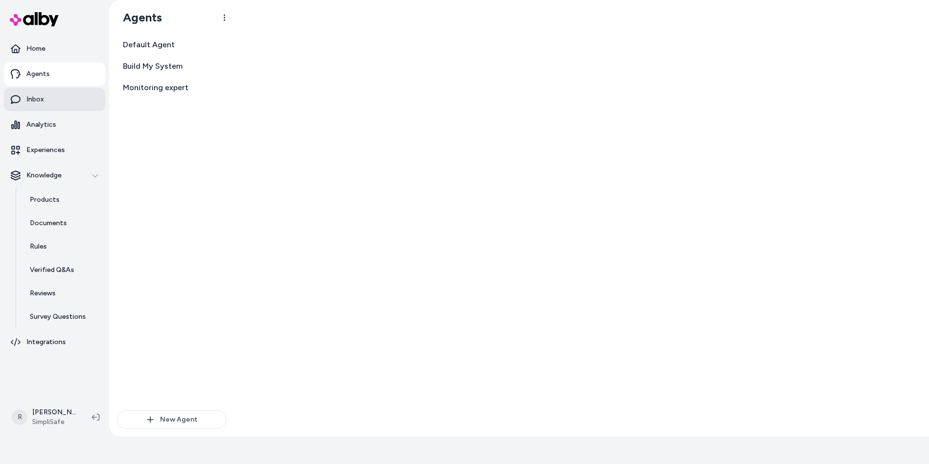
click at [31, 99] on p "Inbox" at bounding box center [35, 100] width 18 height 10
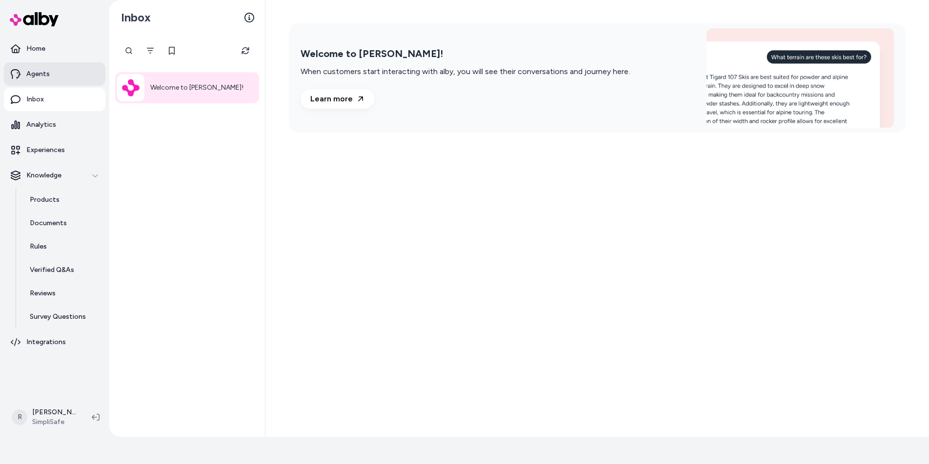
click at [37, 77] on p "Agents" at bounding box center [37, 74] width 23 height 10
